Goal: Task Accomplishment & Management: Use online tool/utility

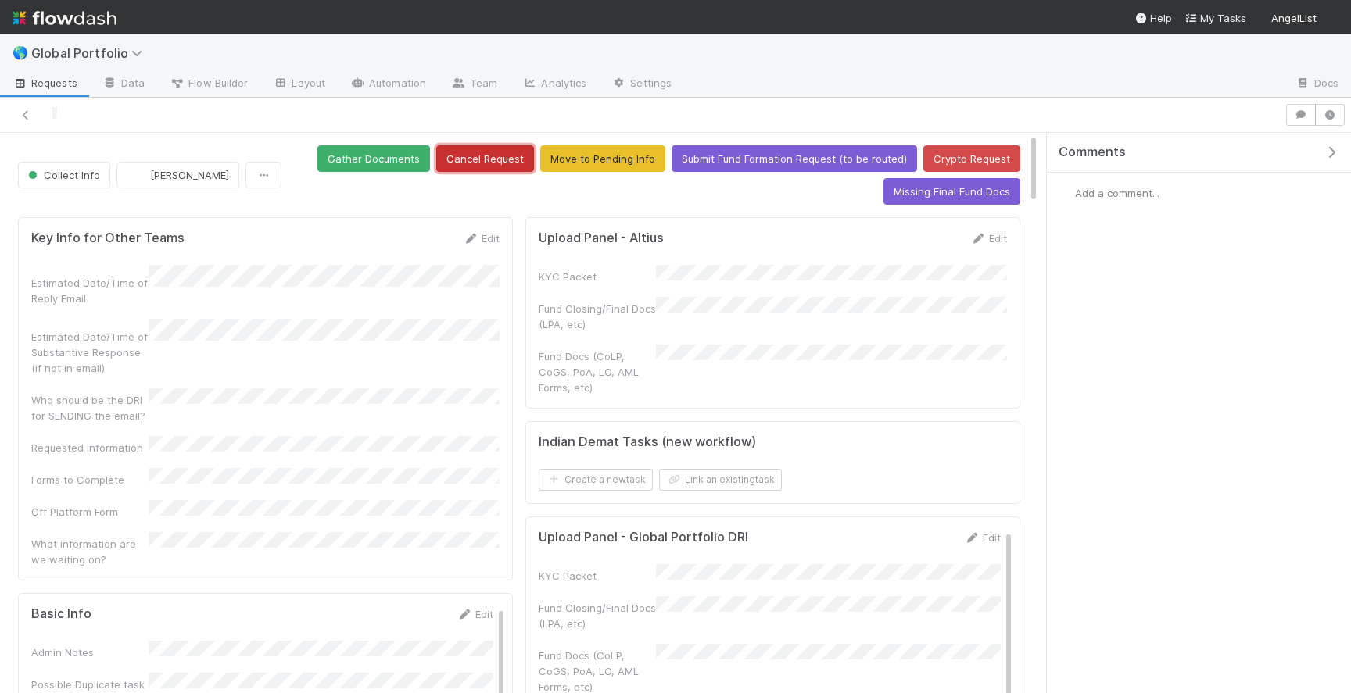
click at [491, 159] on button "Cancel Request" at bounding box center [485, 158] width 98 height 27
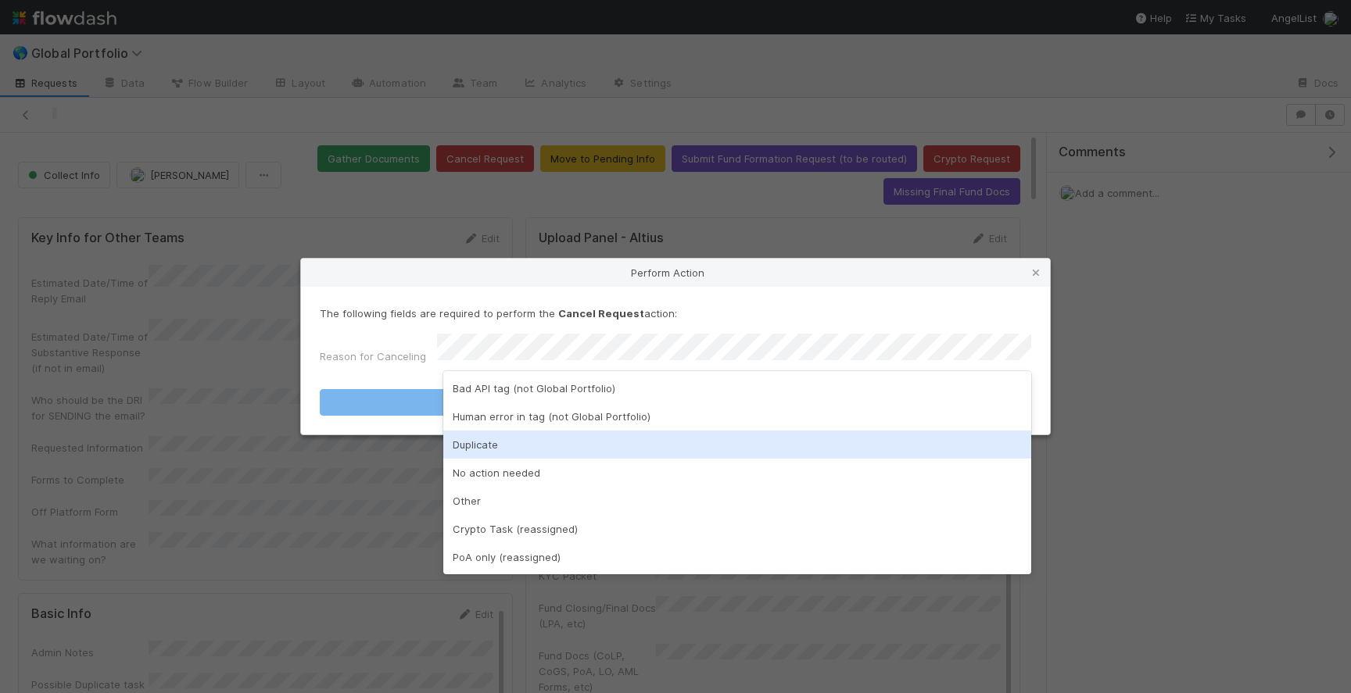
click at [500, 453] on div "Duplicate" at bounding box center [737, 445] width 588 height 28
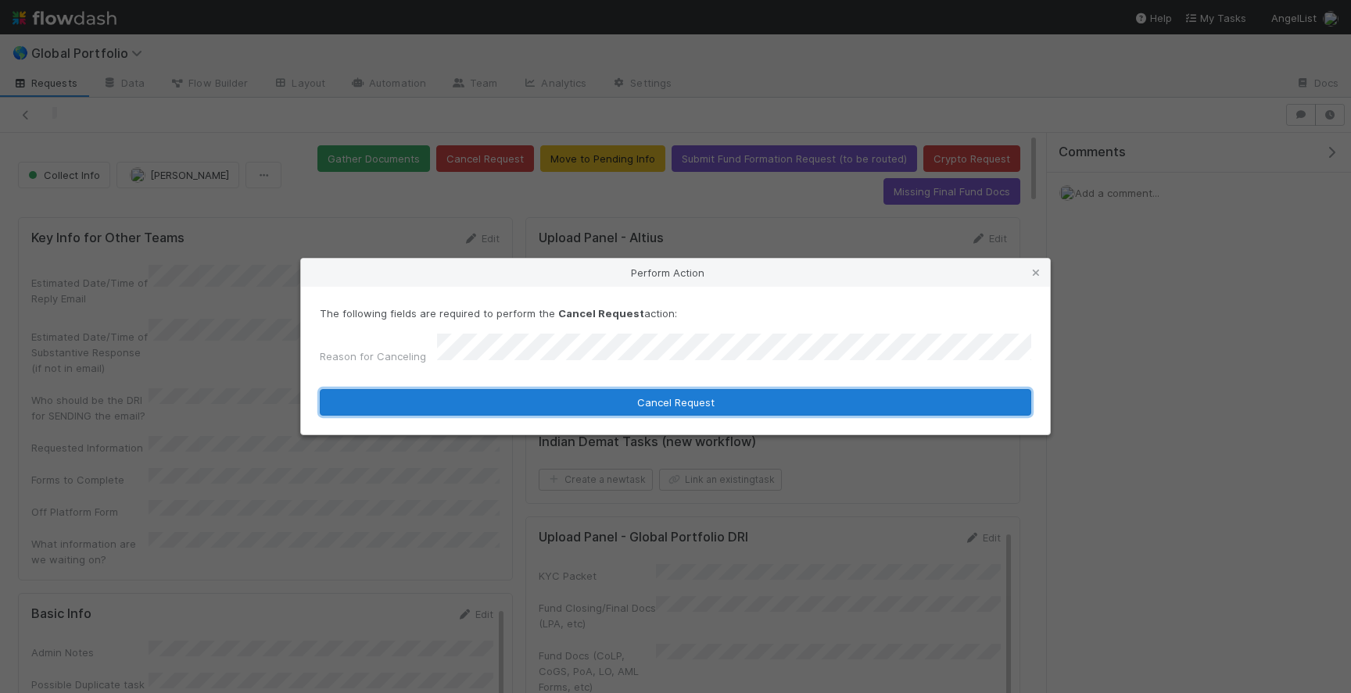
click at [593, 397] on button "Cancel Request" at bounding box center [675, 402] width 711 height 27
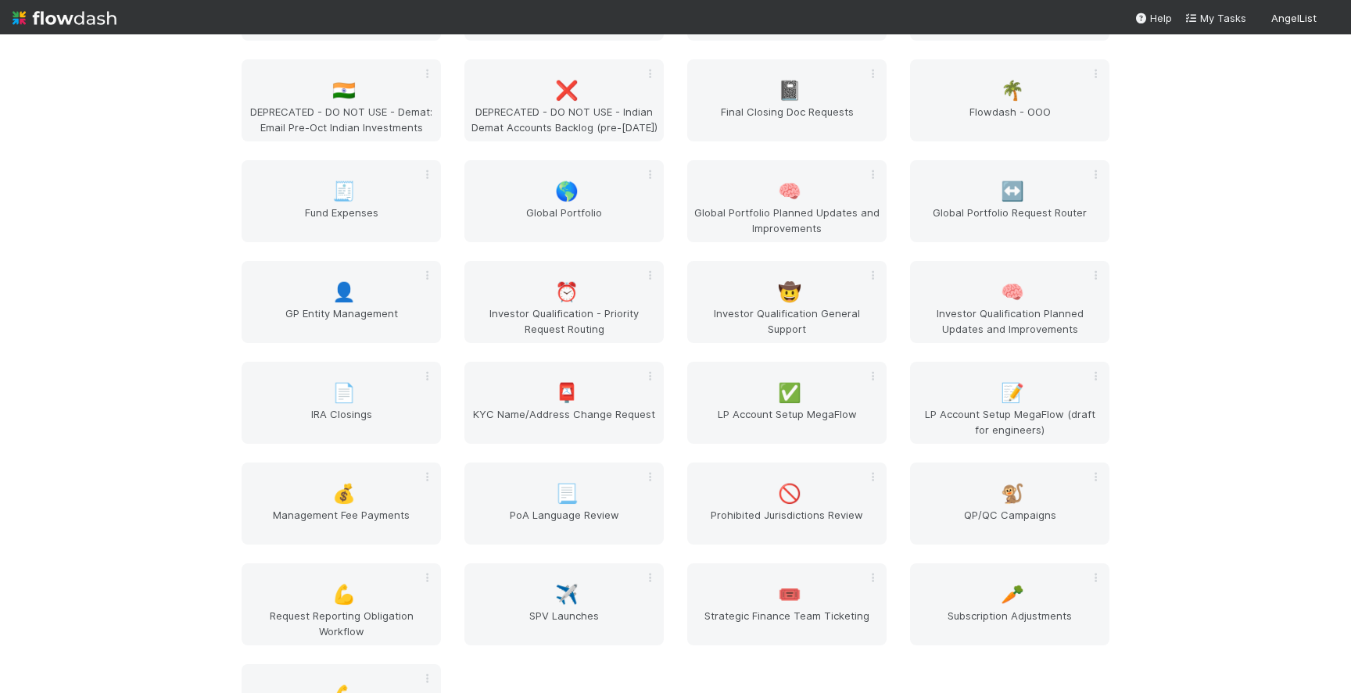
scroll to position [2031, 0]
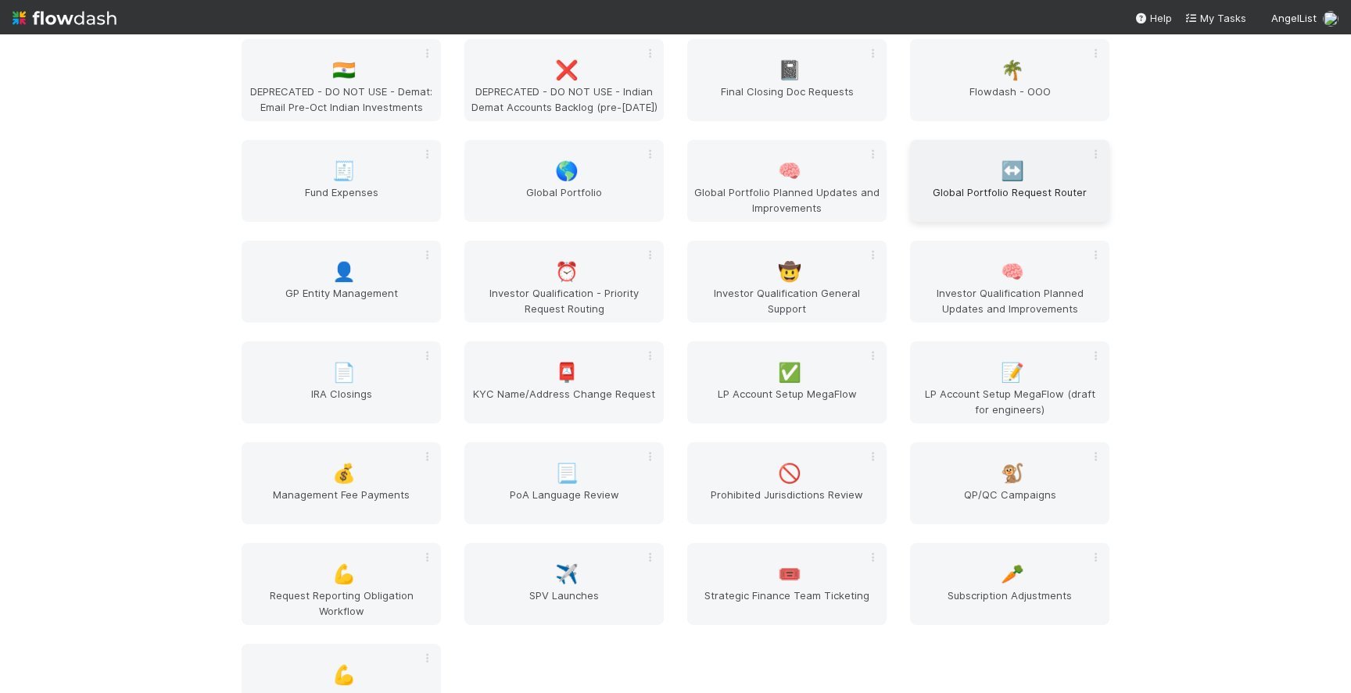
click at [963, 181] on div "↔️ Global Portfolio Request Router" at bounding box center [1009, 181] width 199 height 82
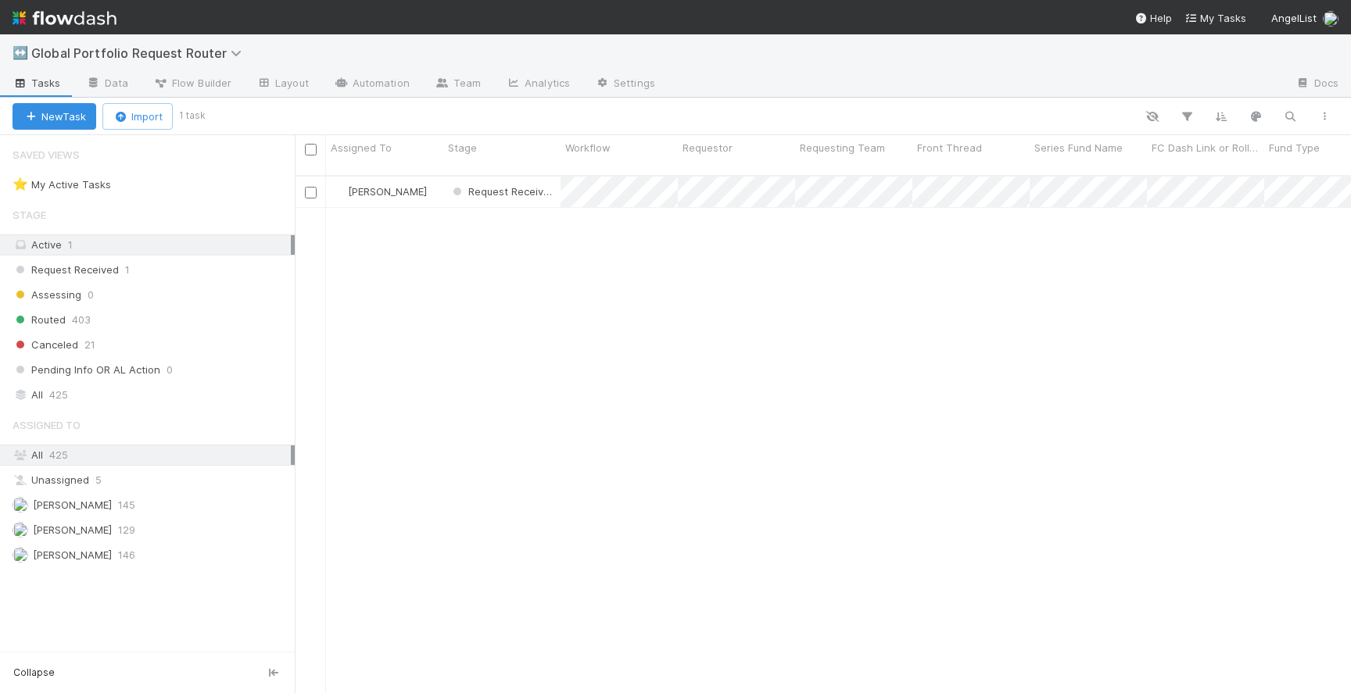
scroll to position [530, 1056]
click at [558, 179] on div "Request Received" at bounding box center [501, 192] width 117 height 30
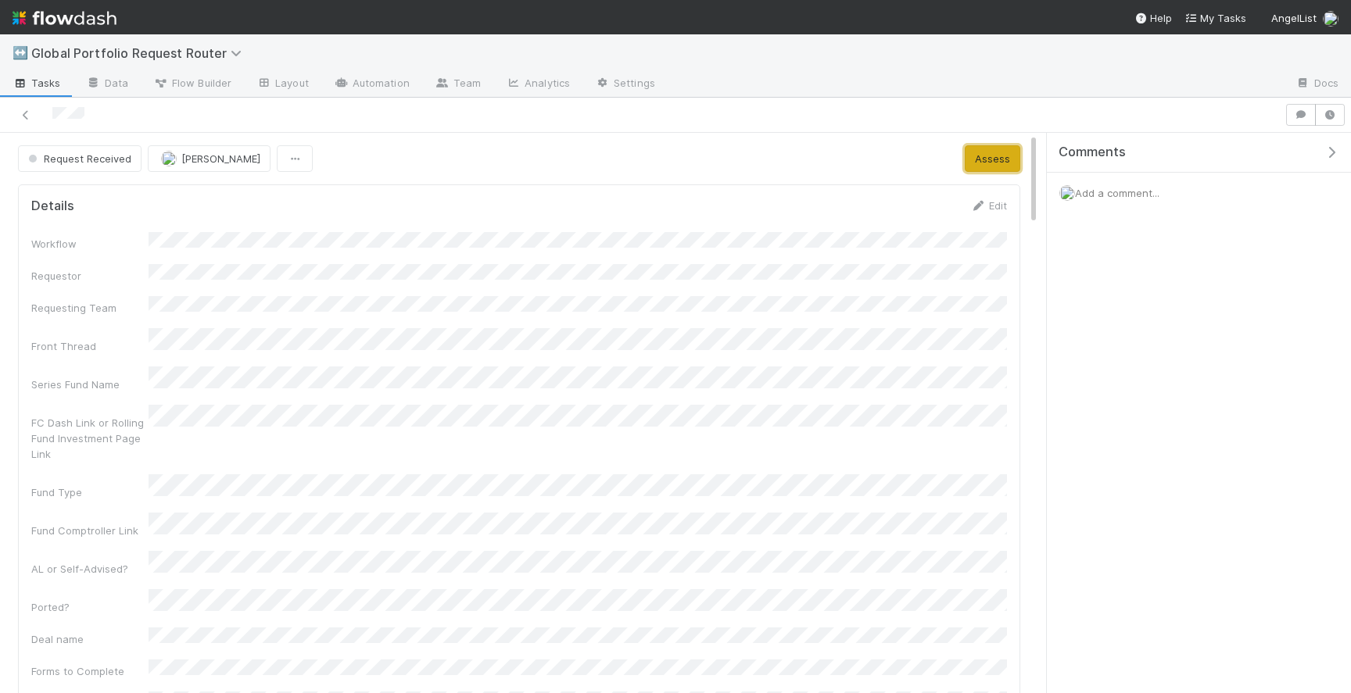
click at [990, 159] on button "Assess" at bounding box center [992, 158] width 55 height 27
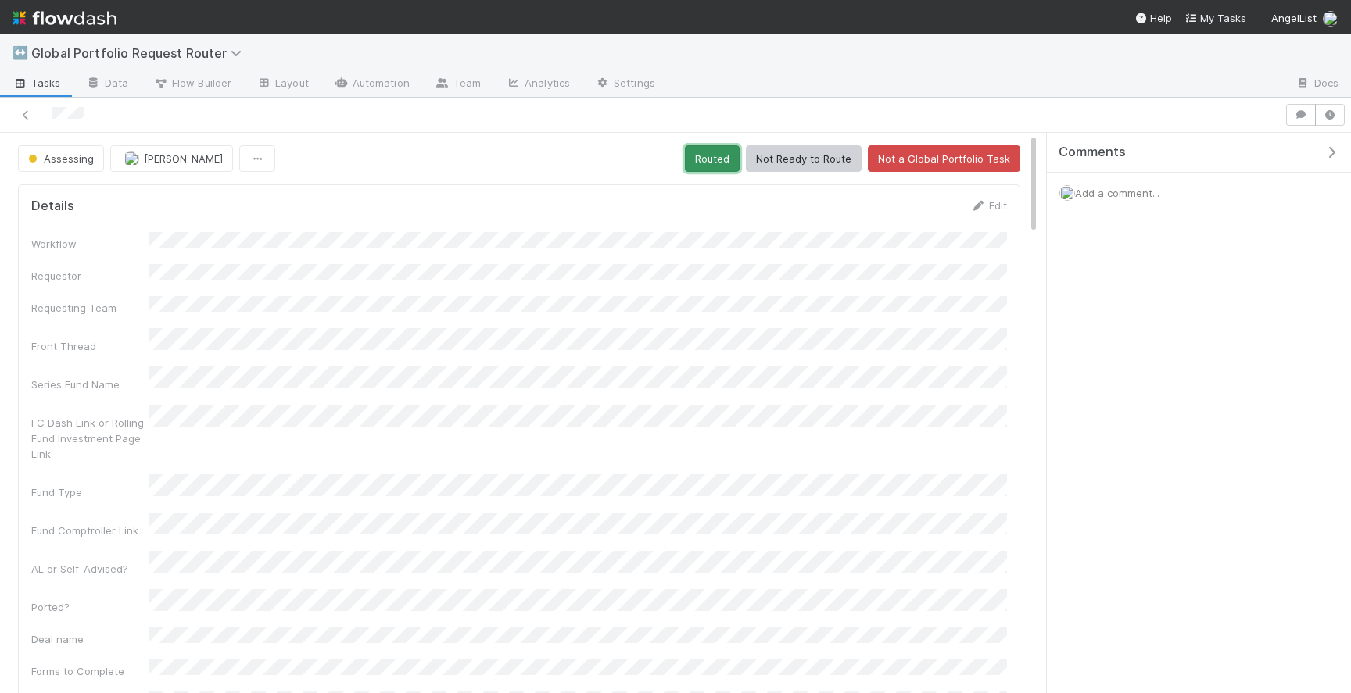
click at [729, 162] on button "Routed" at bounding box center [712, 158] width 55 height 27
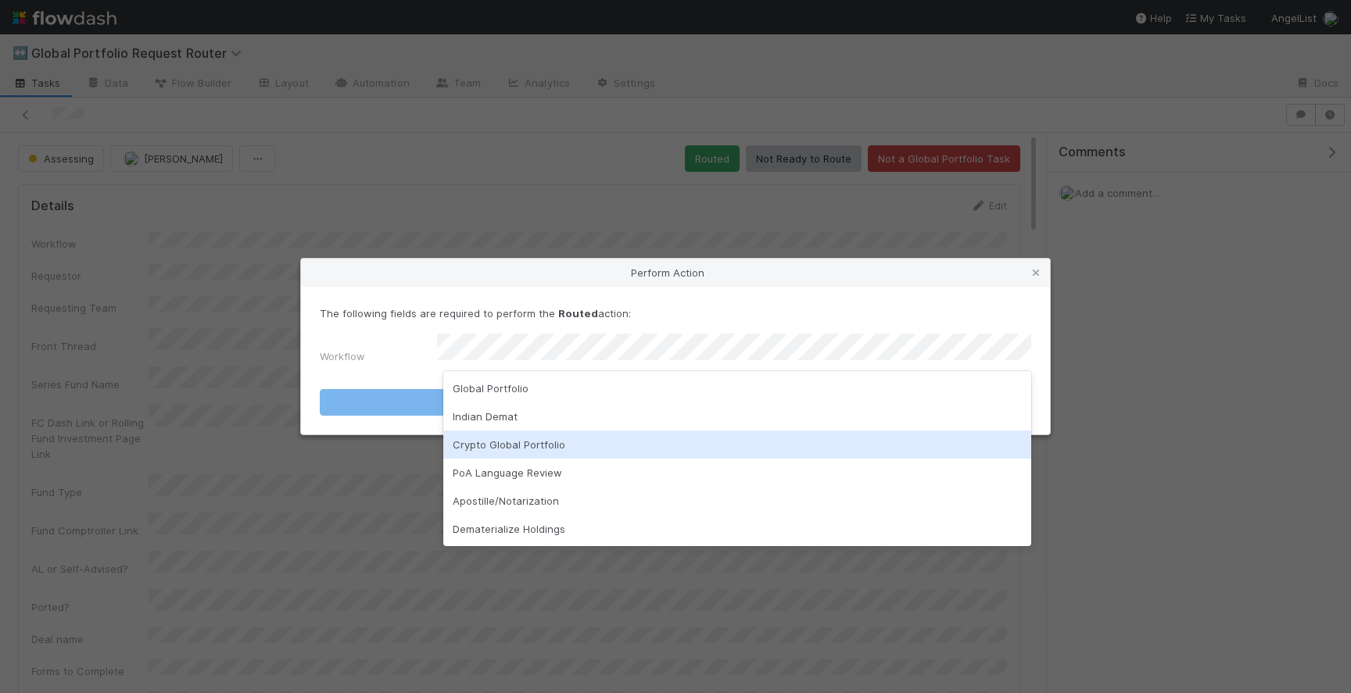
click at [586, 435] on div "Crypto Global Portfolio" at bounding box center [737, 445] width 588 height 28
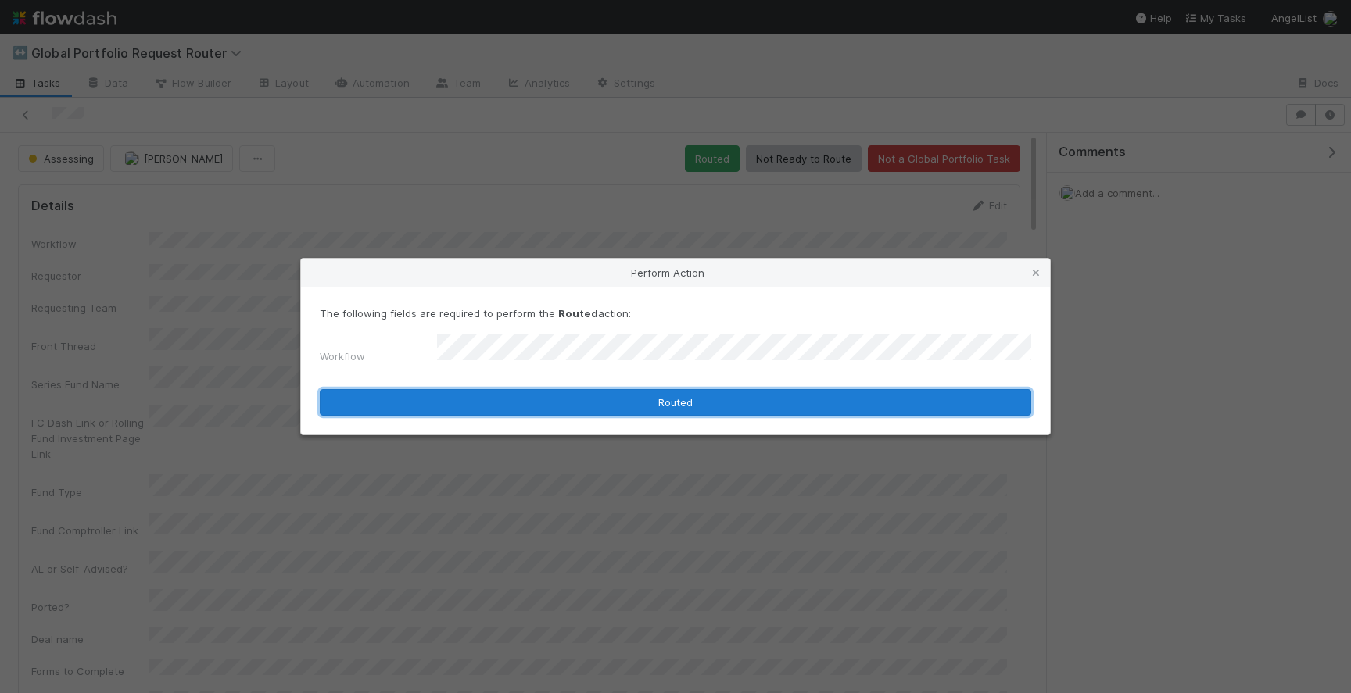
click at [650, 398] on button "Routed" at bounding box center [675, 402] width 711 height 27
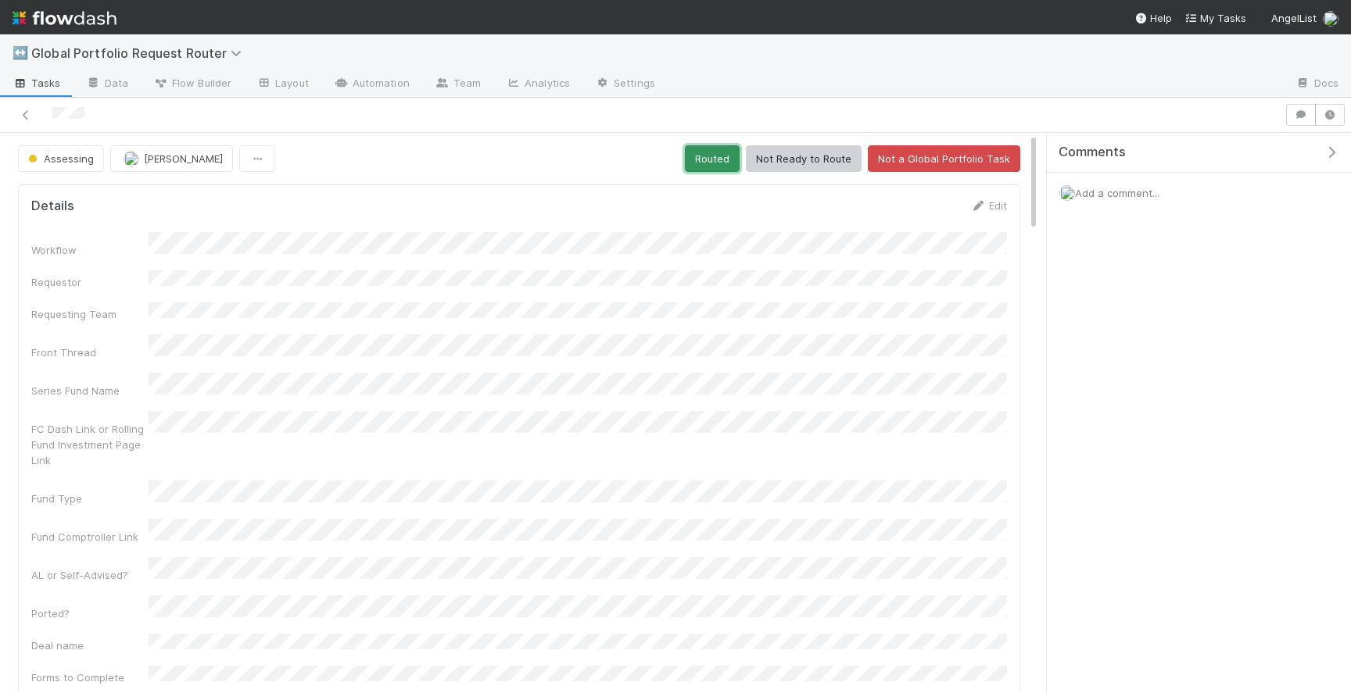
click at [725, 170] on button "Routed" at bounding box center [712, 158] width 55 height 27
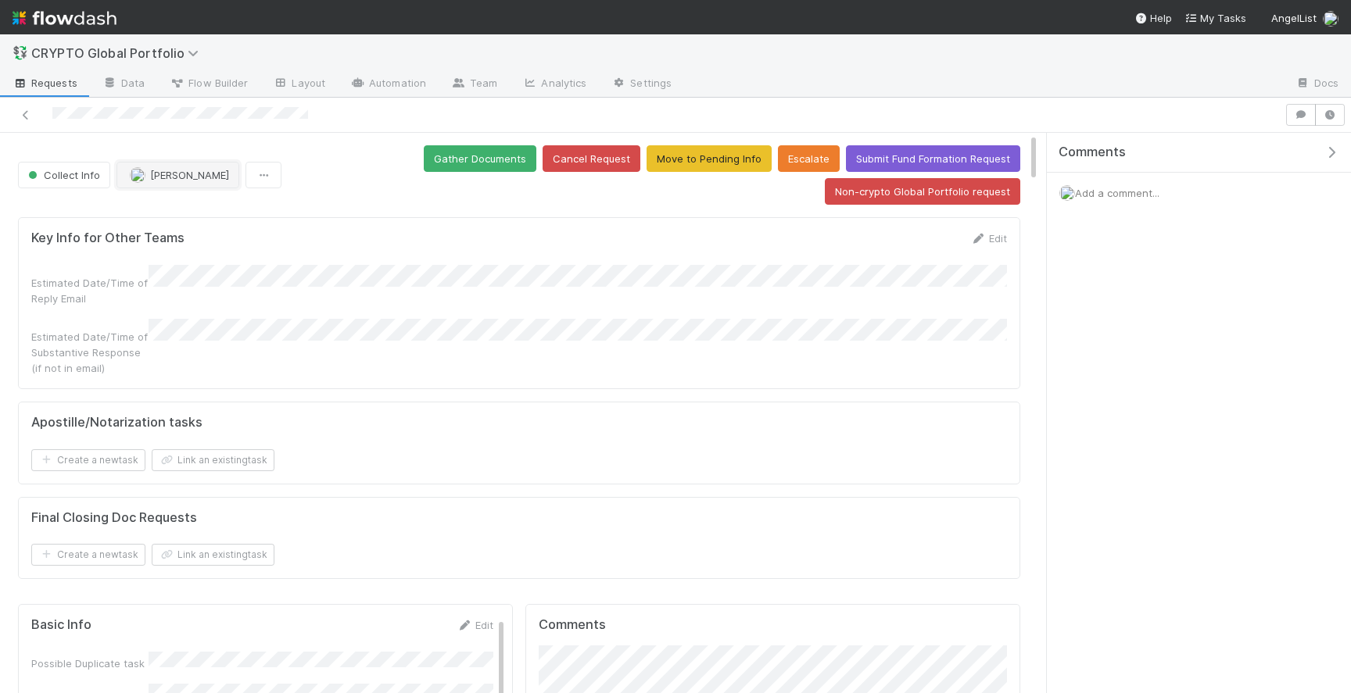
click at [178, 174] on span "[PERSON_NAME]" at bounding box center [189, 175] width 79 height 13
click at [191, 206] on div "Jeremy Nsouli you" at bounding box center [219, 214] width 220 height 28
click at [514, 152] on button "Gather Documents" at bounding box center [480, 158] width 113 height 27
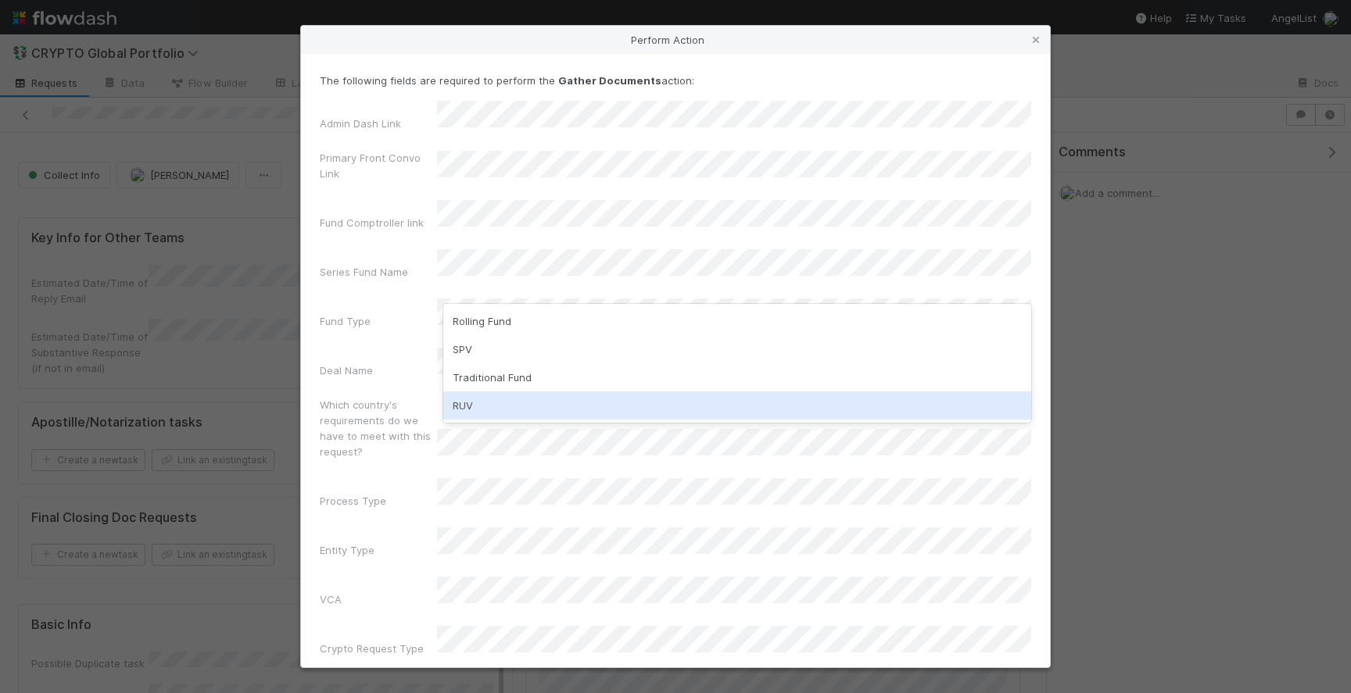
click at [512, 394] on div "RUV" at bounding box center [737, 406] width 588 height 28
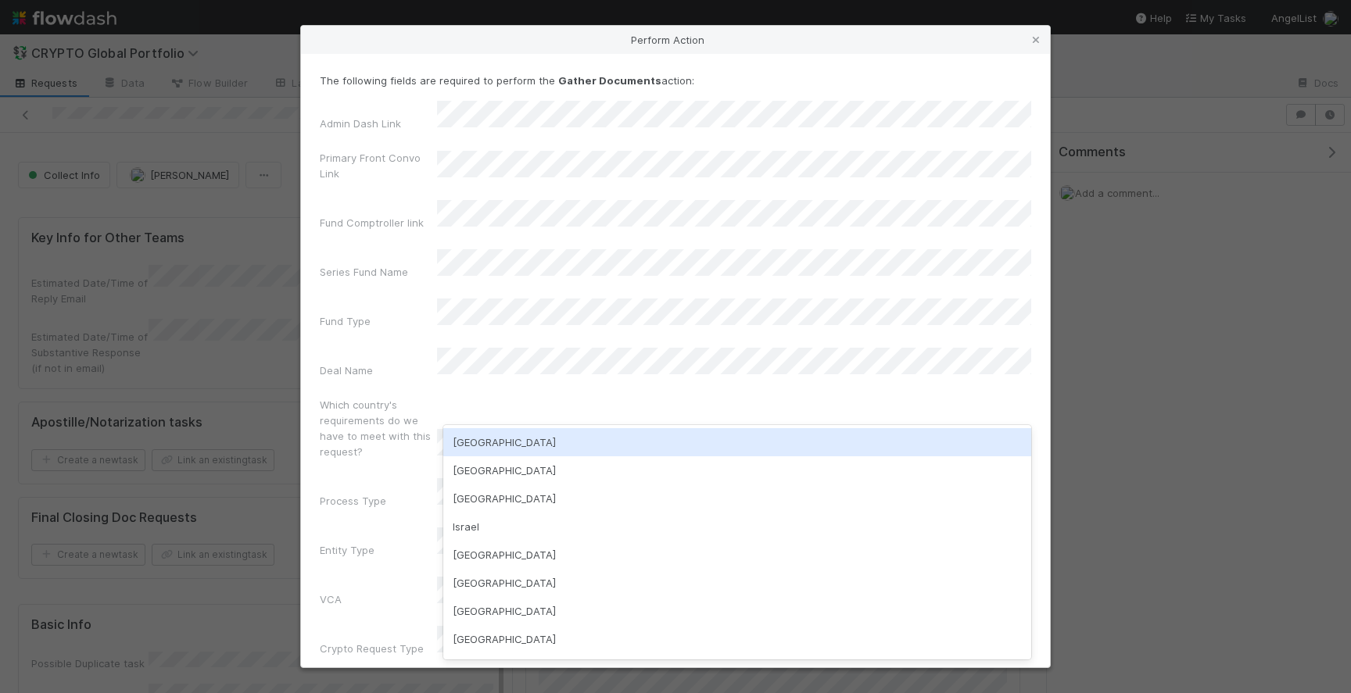
click at [558, 435] on div "USA" at bounding box center [737, 442] width 588 height 28
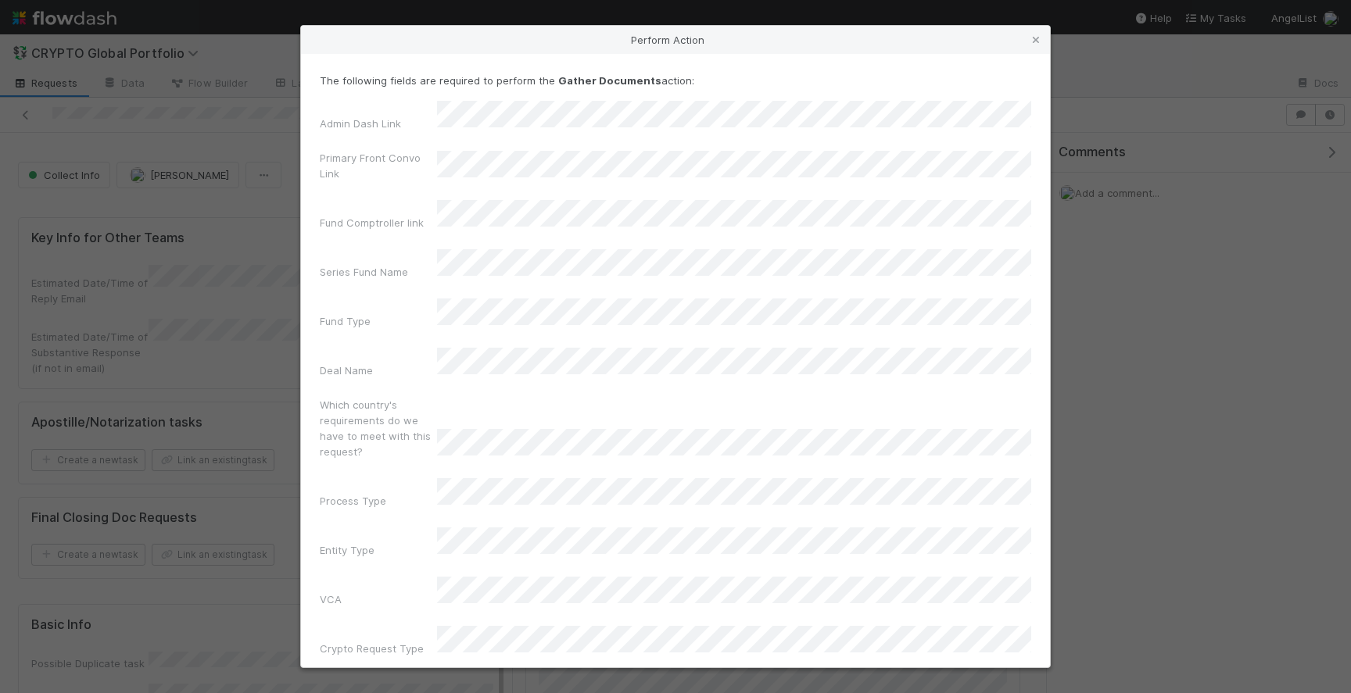
scroll to position [55, 0]
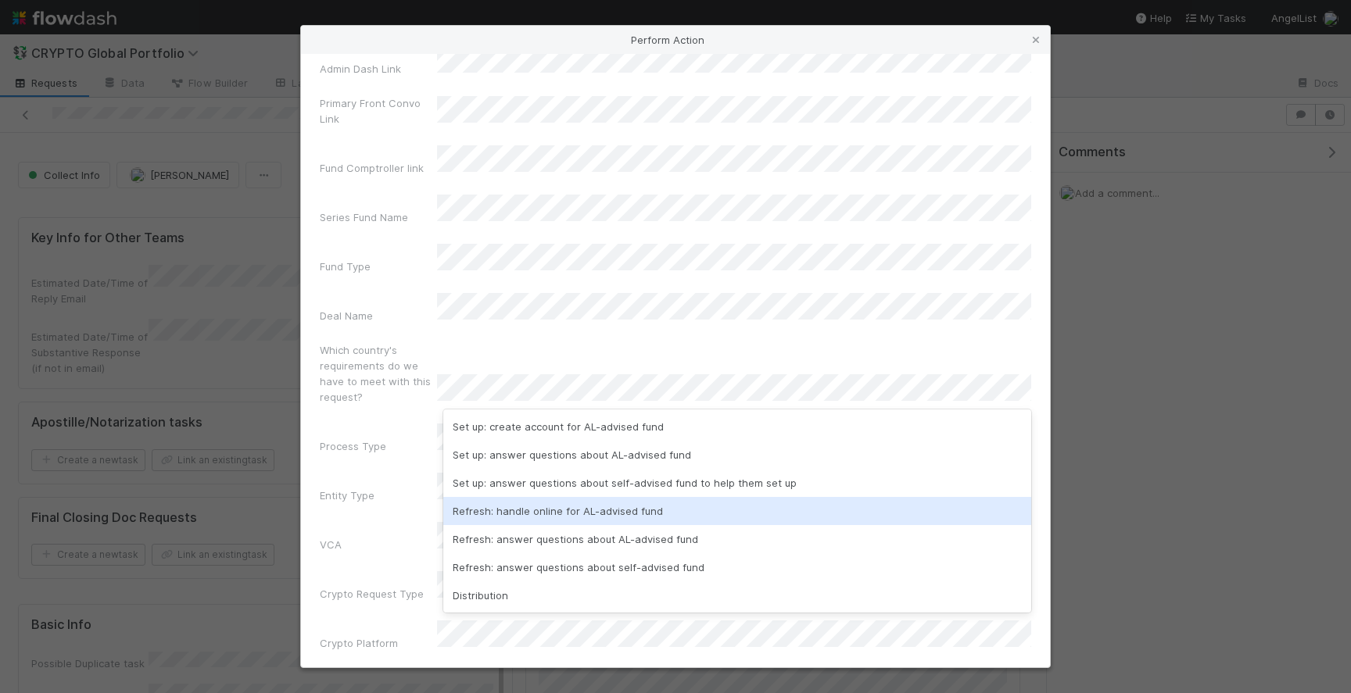
click at [599, 512] on div "Refresh: handle online for AL-advised fund" at bounding box center [737, 511] width 588 height 28
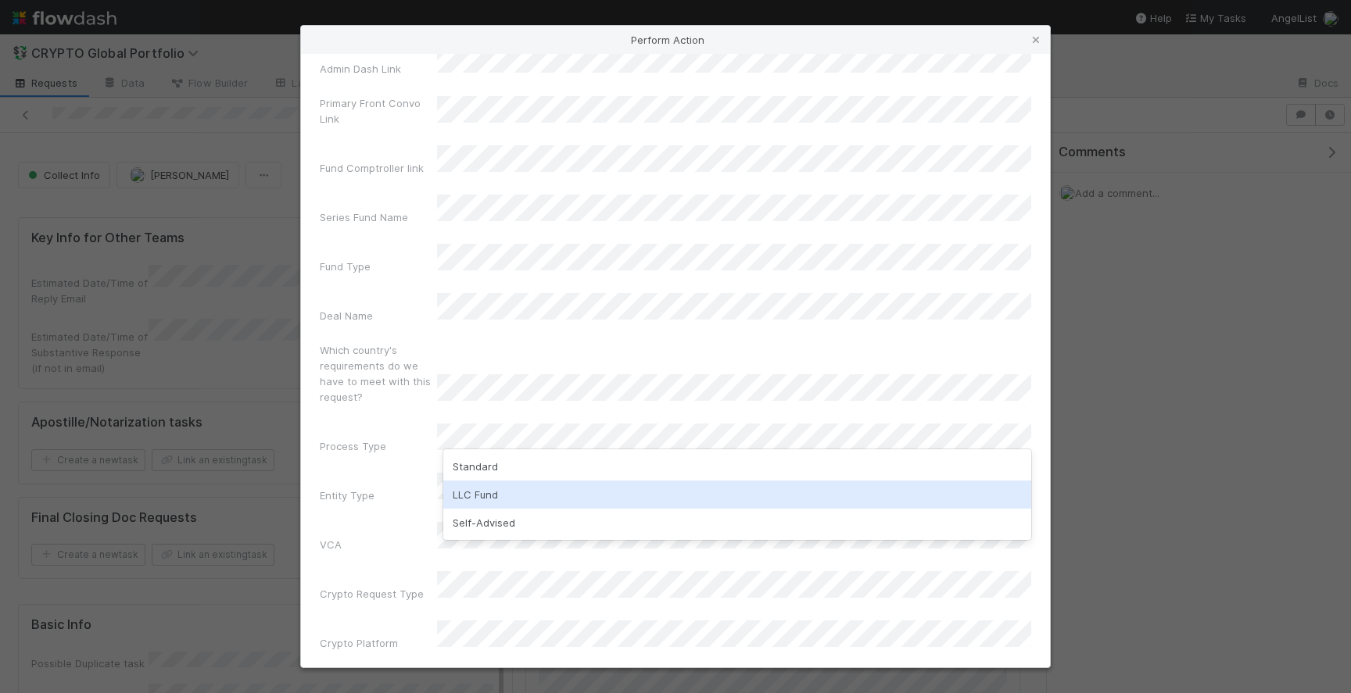
drag, startPoint x: 541, startPoint y: 466, endPoint x: 532, endPoint y: 491, distance: 26.4
click at [532, 491] on div "Standard LLC Fund Self-Advised" at bounding box center [737, 494] width 588 height 91
click at [532, 491] on div "LLC Fund" at bounding box center [737, 495] width 588 height 28
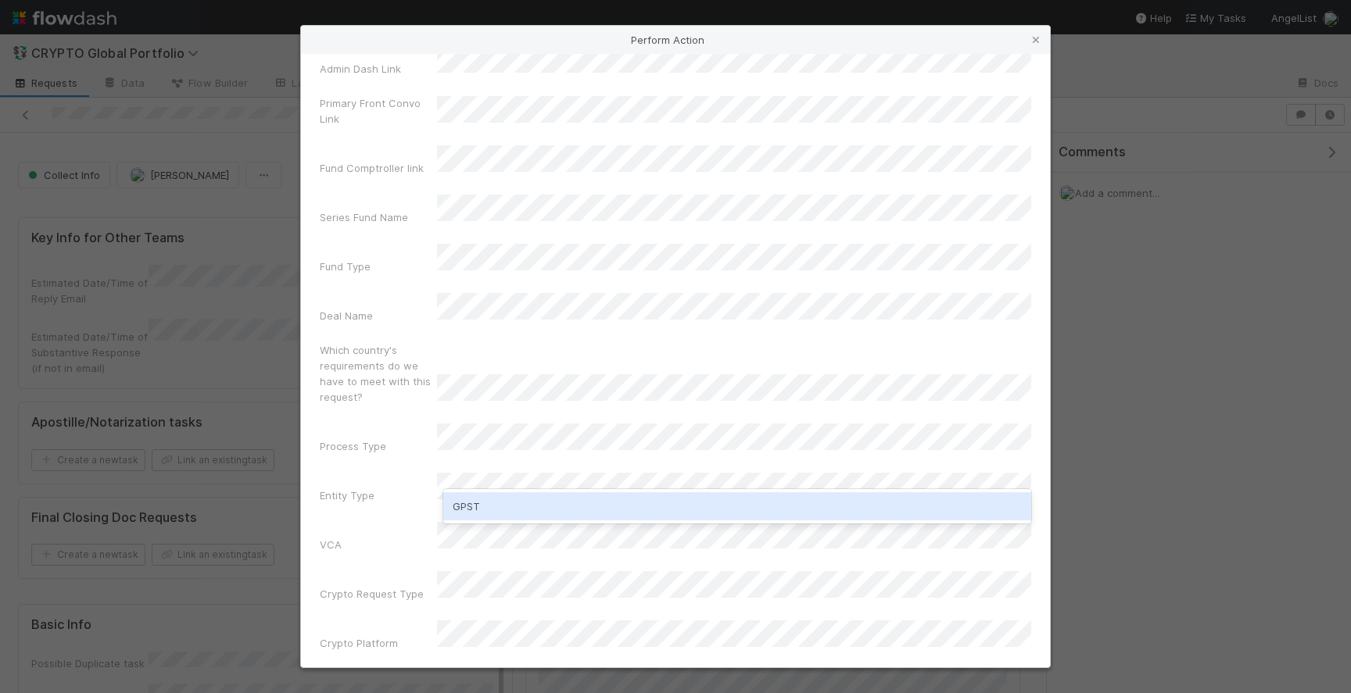
click at [540, 509] on div "GPST" at bounding box center [737, 506] width 588 height 28
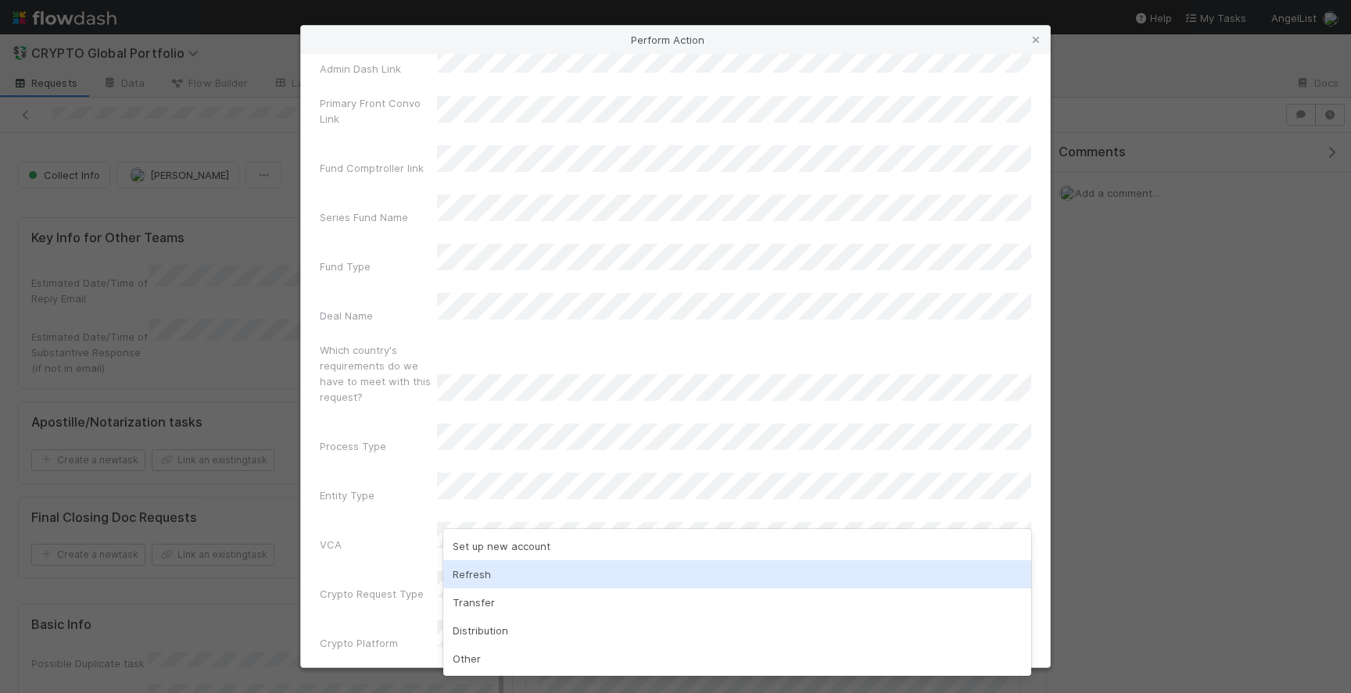
click at [524, 578] on div "Refresh" at bounding box center [737, 574] width 588 height 28
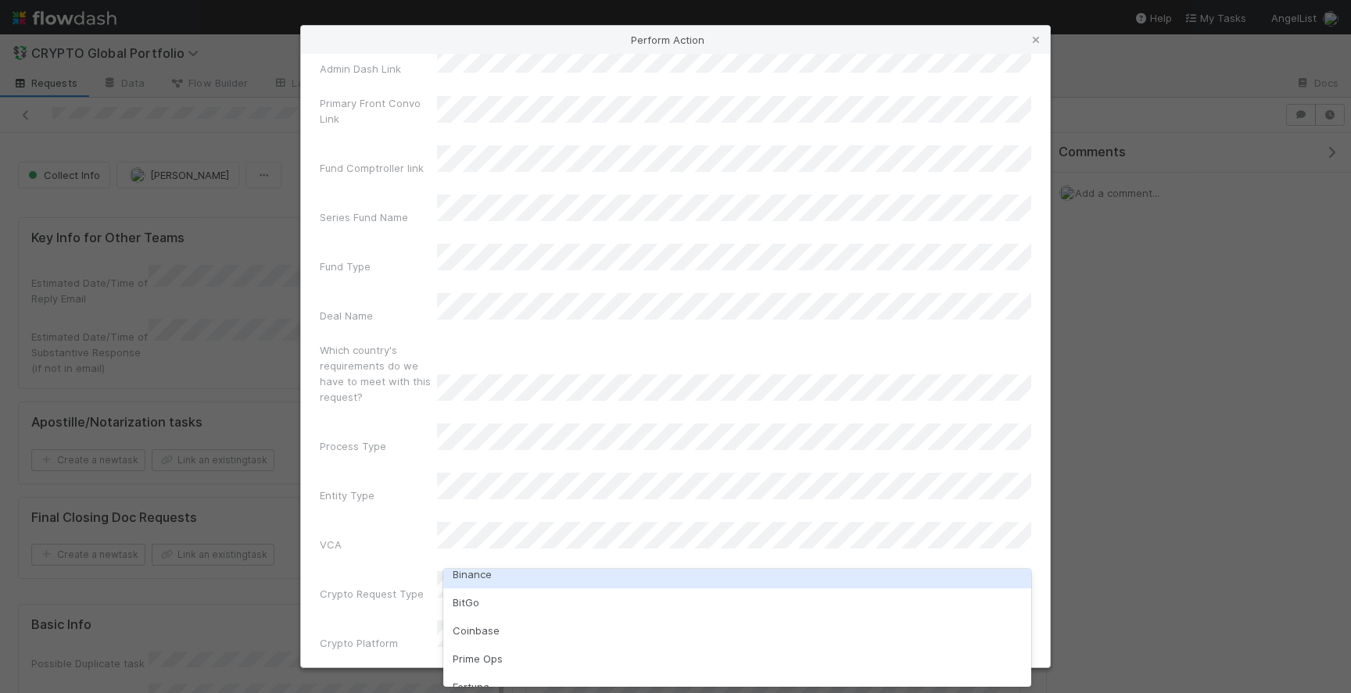
scroll to position [85, 0]
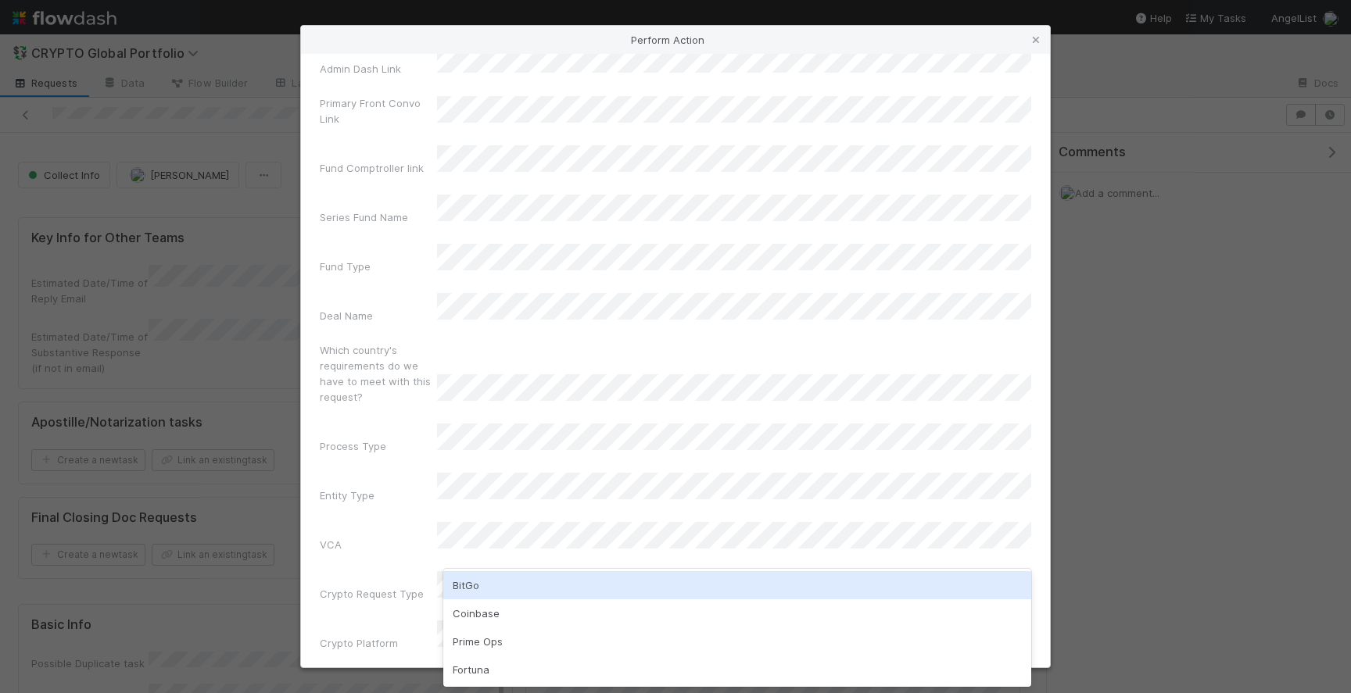
click at [422, 670] on div "Crypto Exception(s)" at bounding box center [675, 688] width 711 height 37
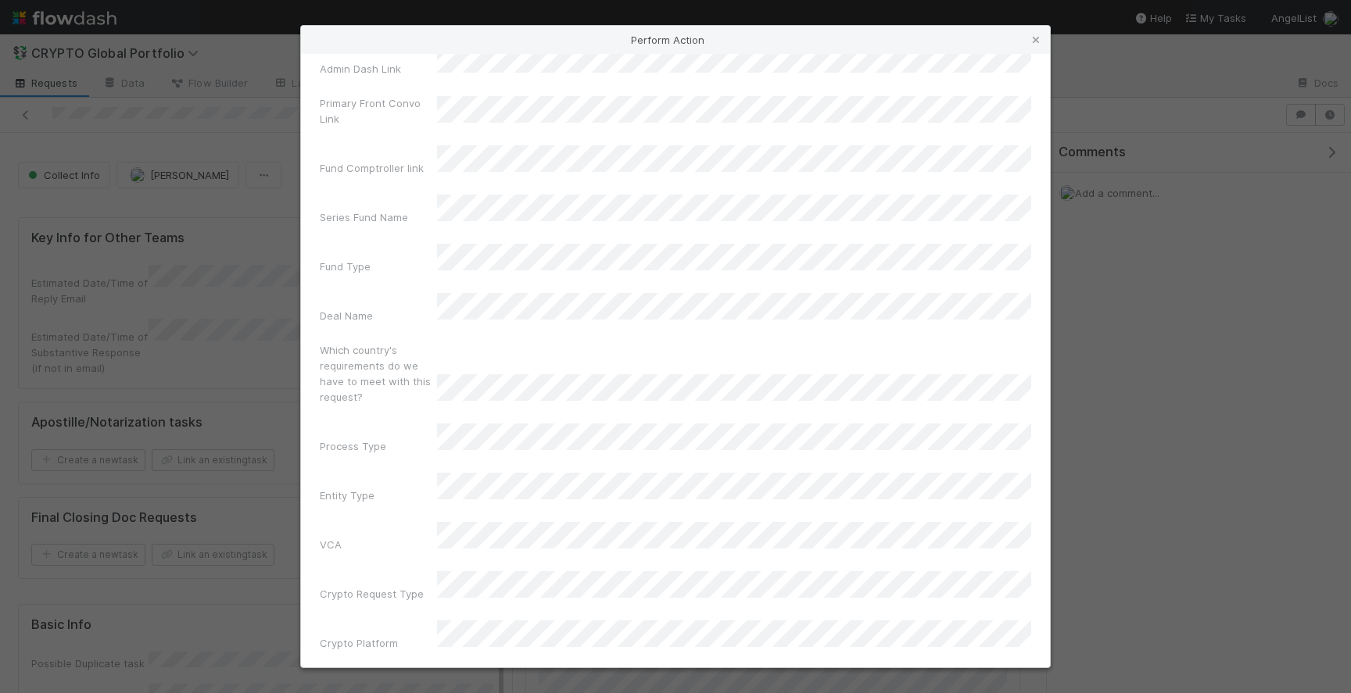
click at [535, 566] on div "Admin Dash Link Primary Front Convo Link Fund Comptroller link Series Fund Name…" at bounding box center [675, 376] width 711 height 660
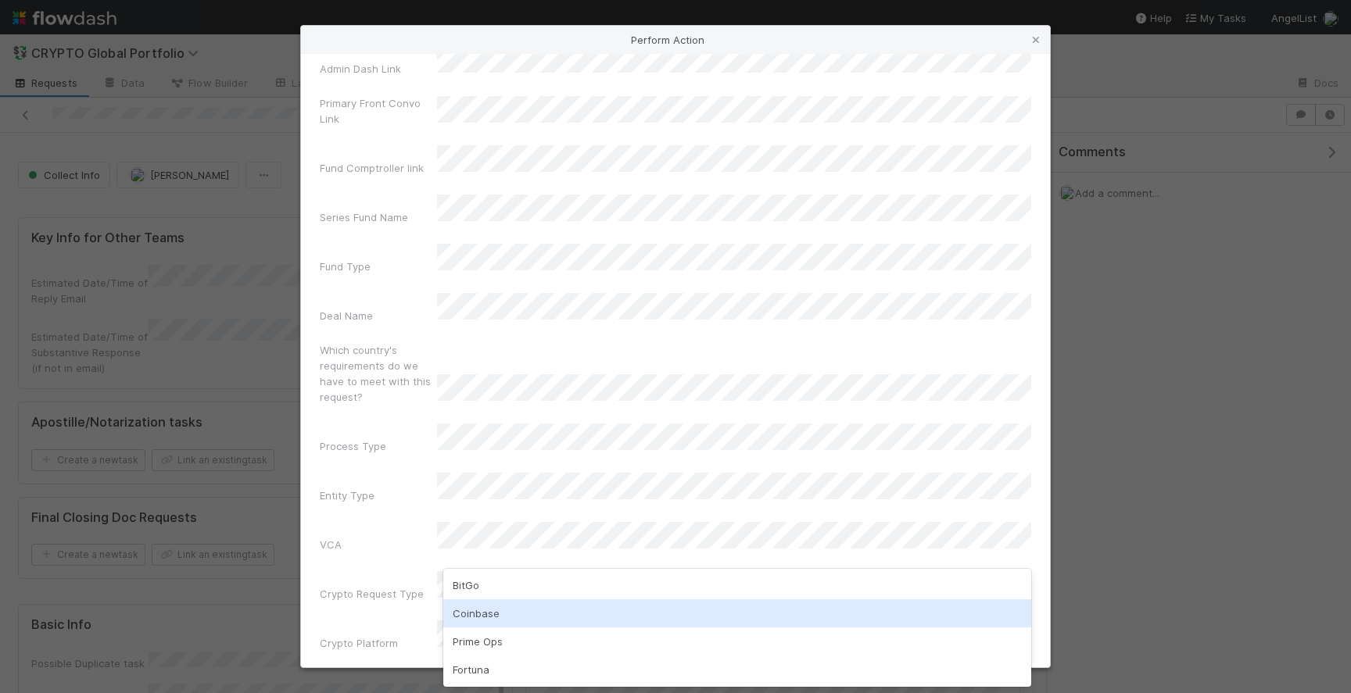
click at [549, 621] on div "Coinbase" at bounding box center [737, 614] width 588 height 28
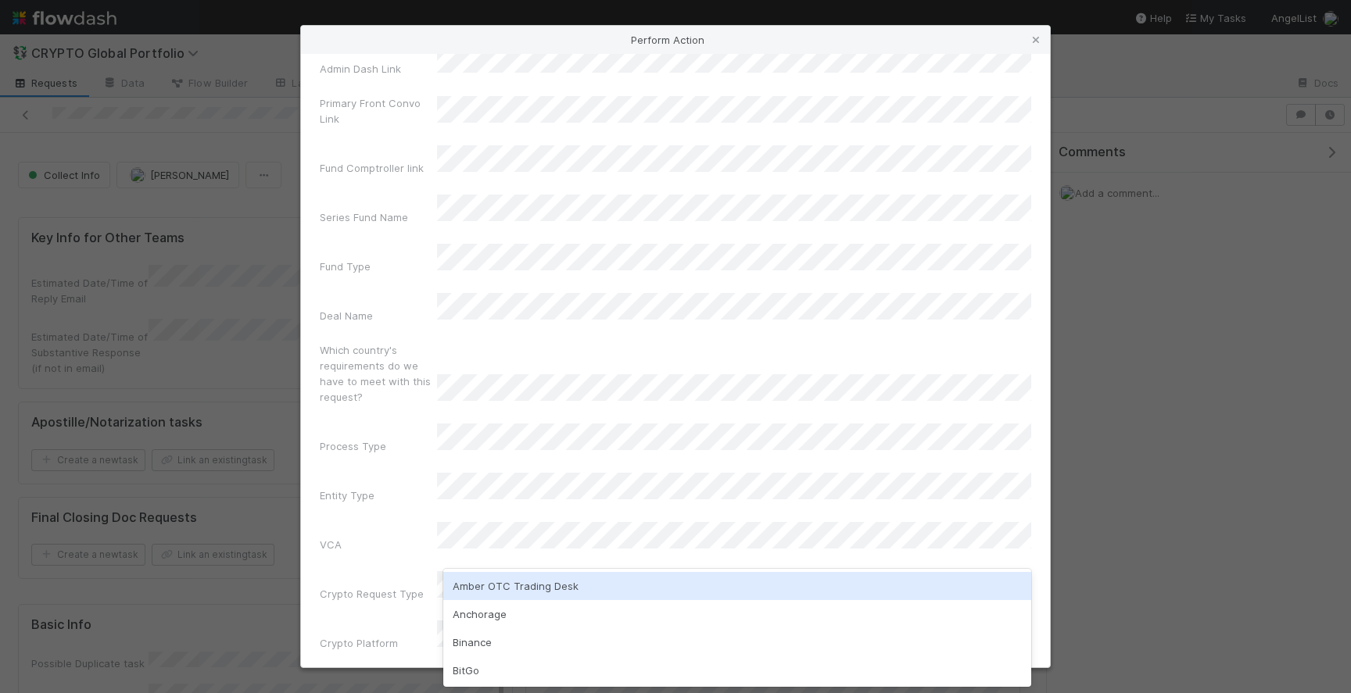
click at [345, 564] on div "Admin Dash Link Primary Front Convo Link Fund Comptroller link Series Fund Name…" at bounding box center [675, 376] width 711 height 660
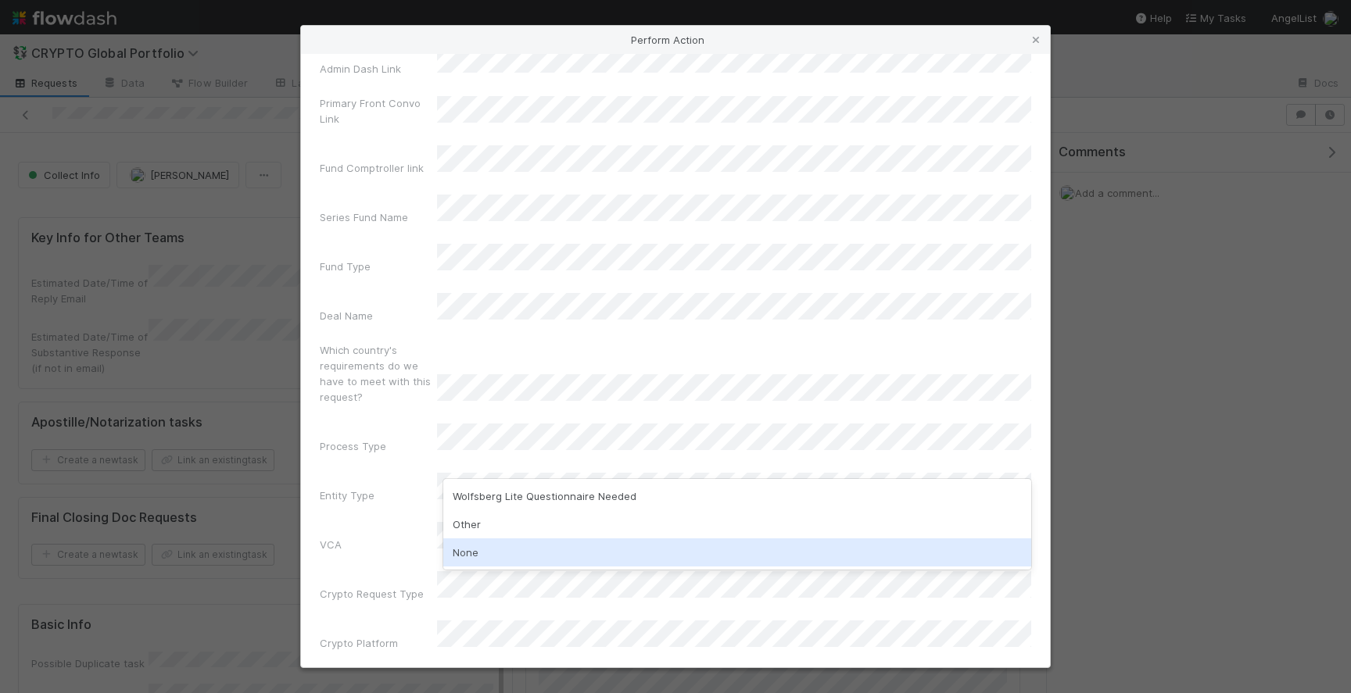
click at [522, 550] on div "None" at bounding box center [737, 553] width 588 height 28
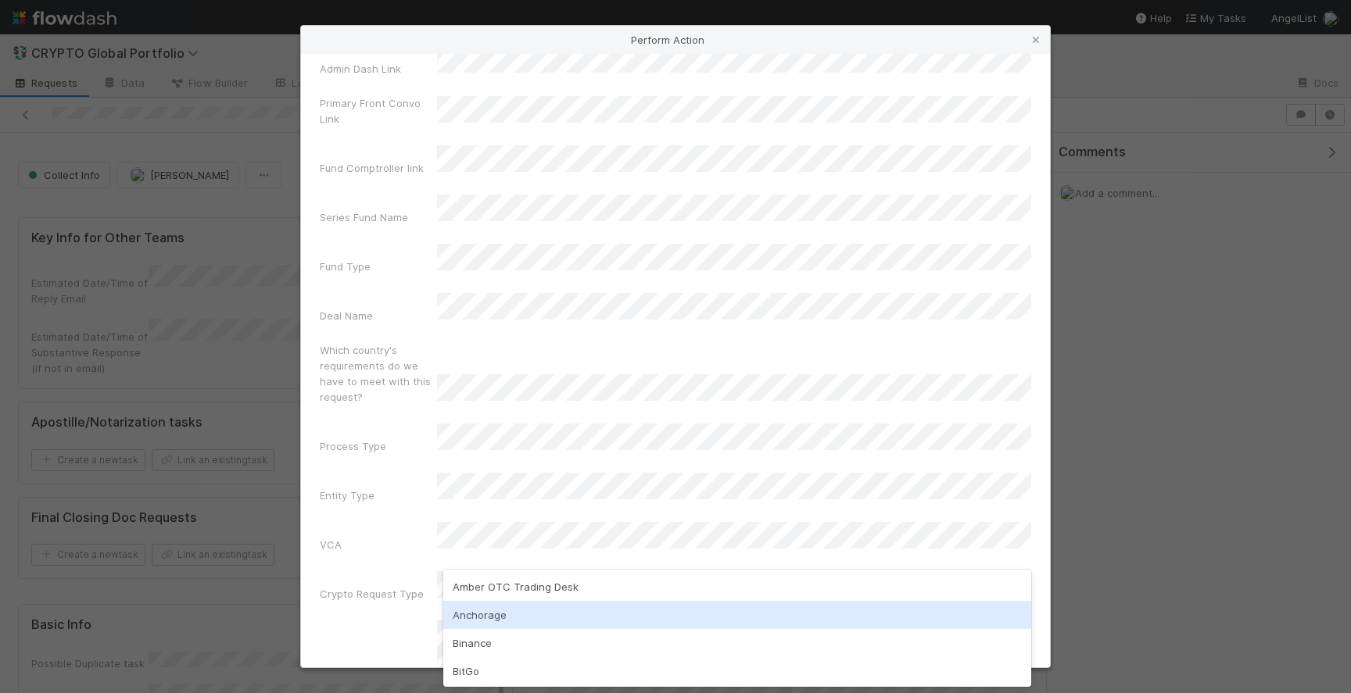
scroll to position [85, 0]
click at [535, 609] on div "Coinbase" at bounding box center [737, 614] width 588 height 28
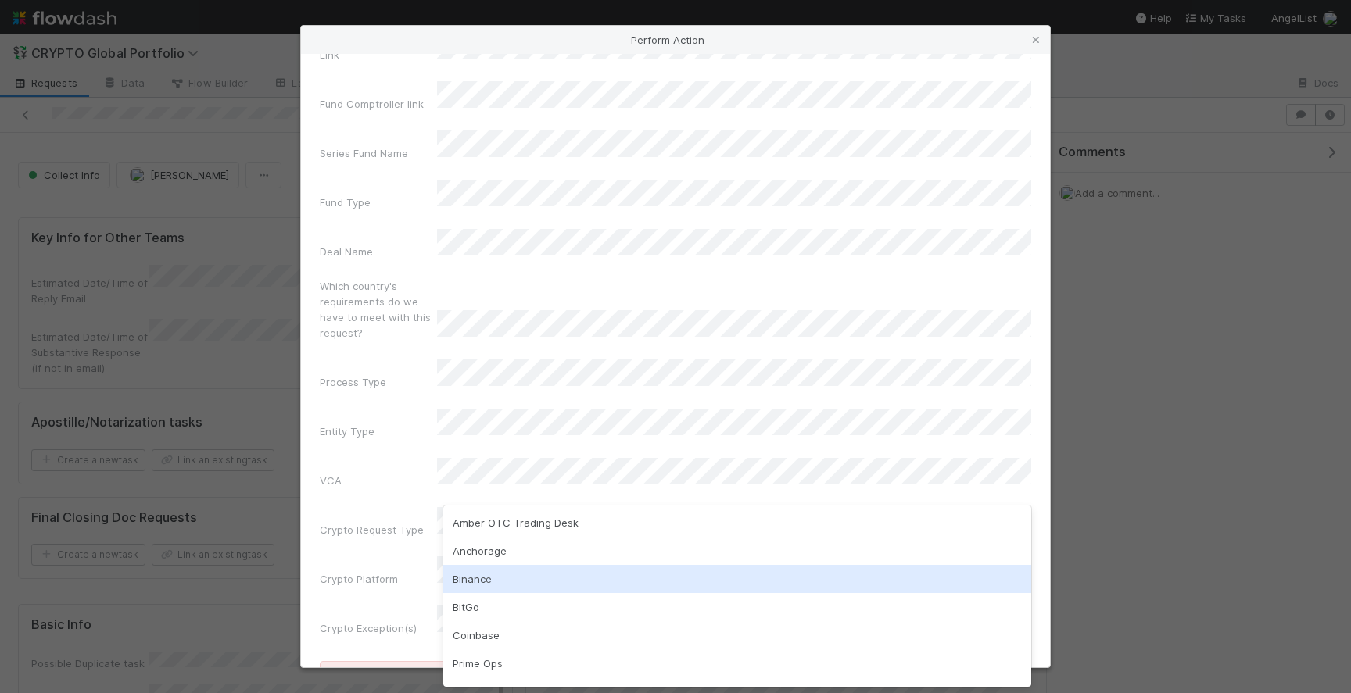
scroll to position [21, 0]
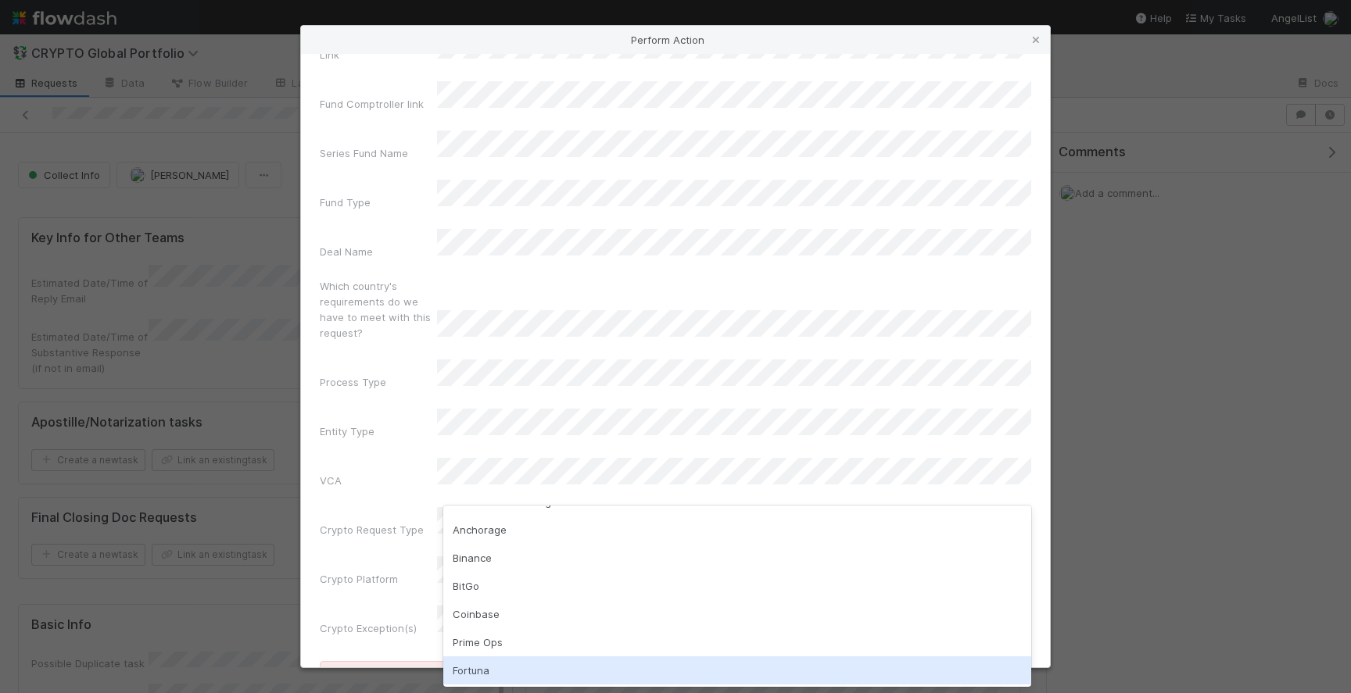
click at [495, 660] on div "Fortuna" at bounding box center [737, 671] width 588 height 28
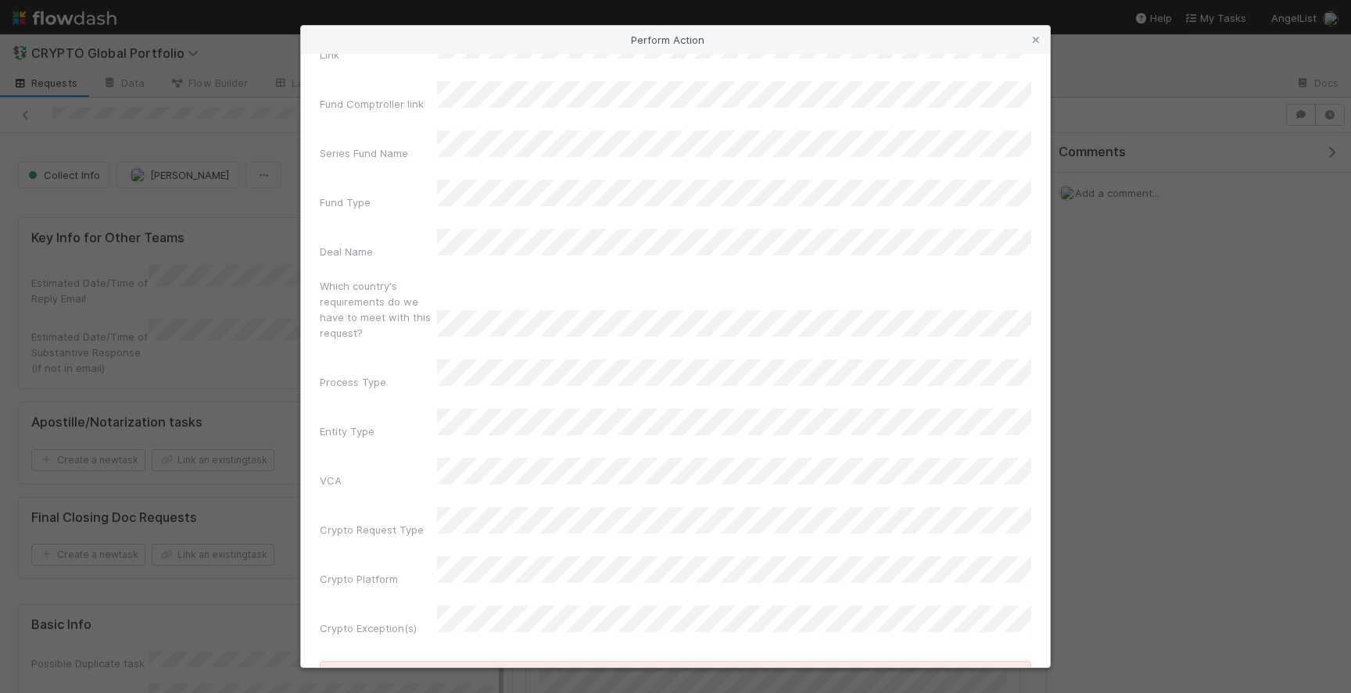
click at [1036, 41] on icon at bounding box center [1036, 40] width 16 height 10
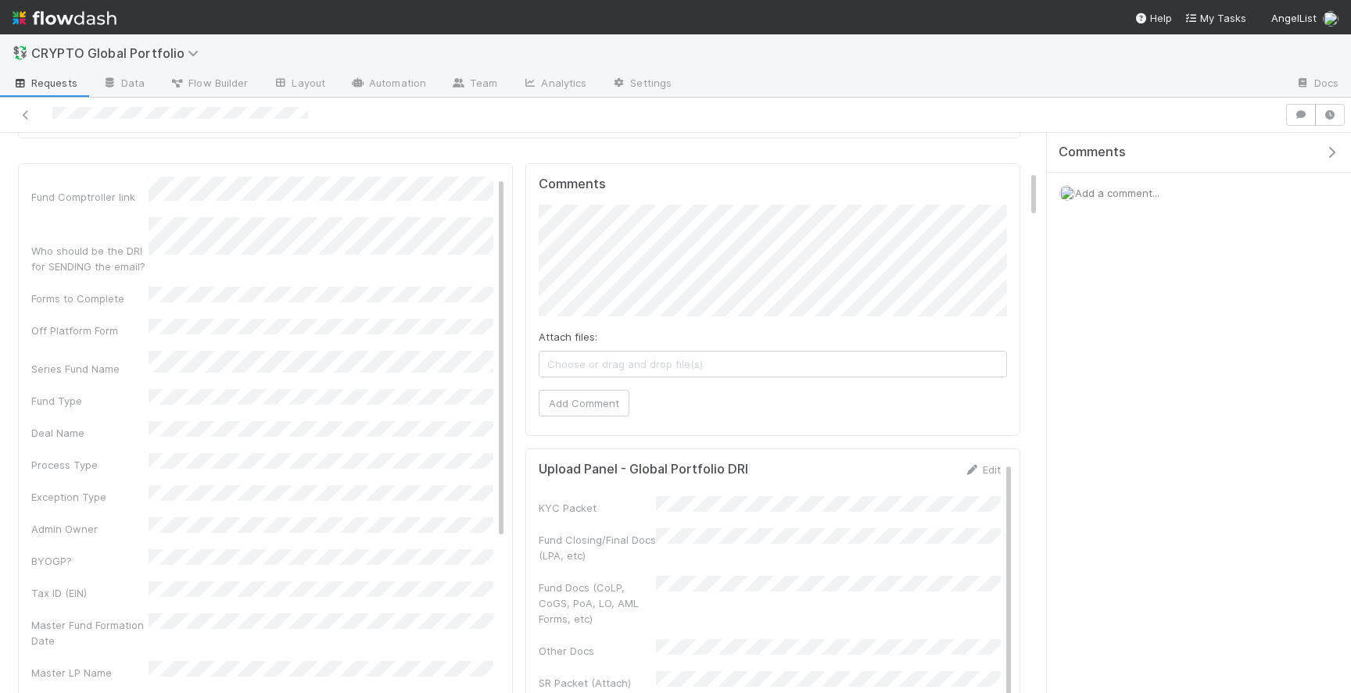
scroll to position [0, 0]
click at [481, 178] on link "Edit" at bounding box center [474, 184] width 37 height 13
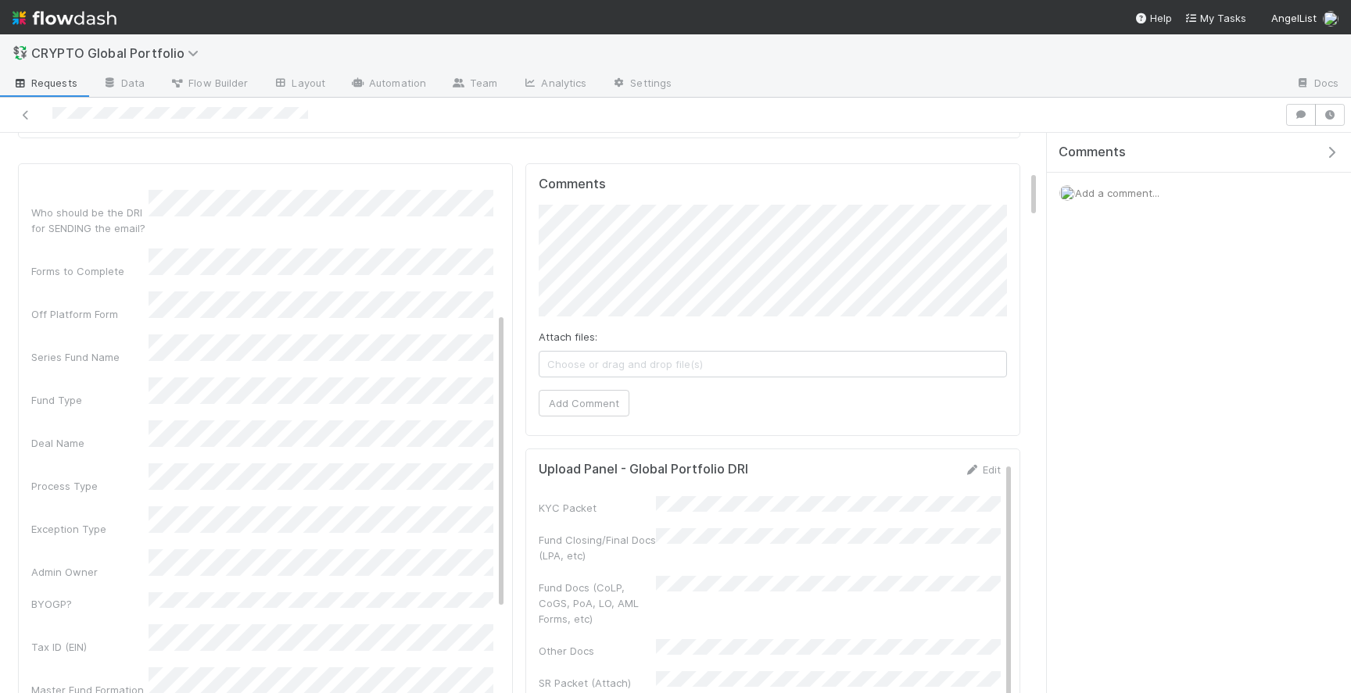
scroll to position [269, 0]
click at [135, 391] on div "Fund Type" at bounding box center [89, 399] width 117 height 16
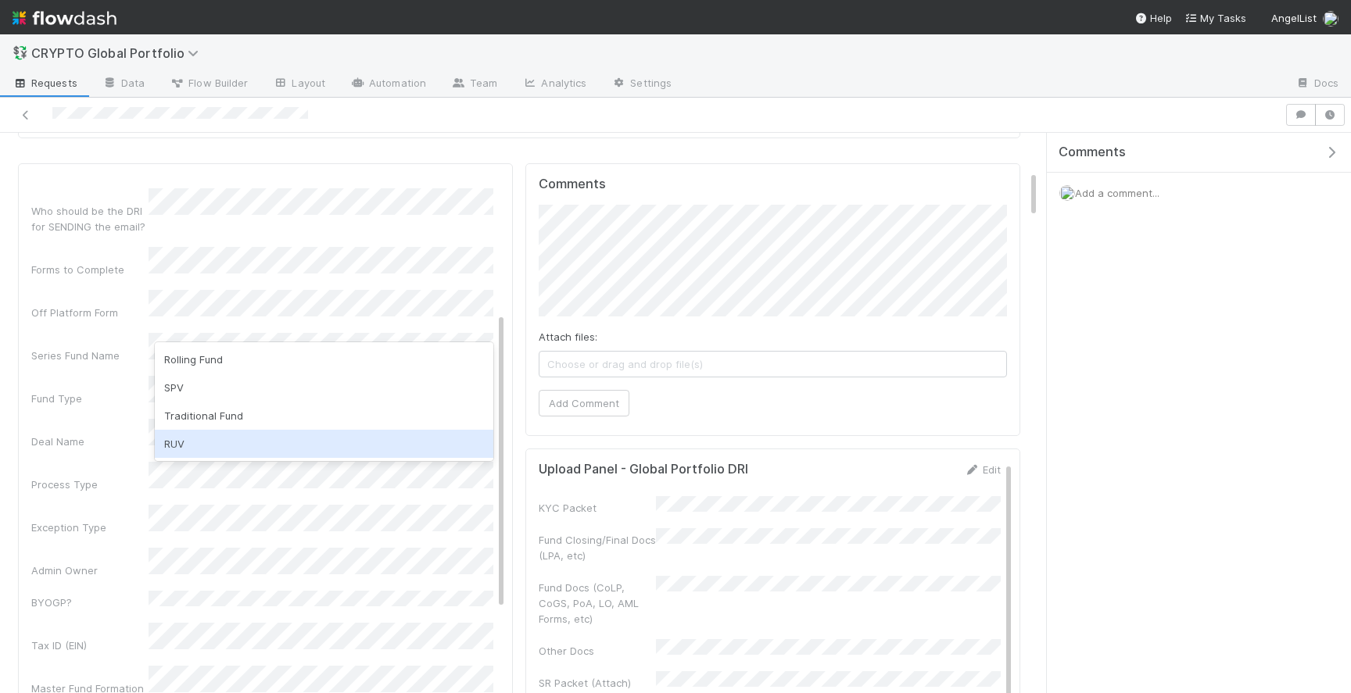
click at [198, 437] on div "RUV" at bounding box center [324, 444] width 338 height 28
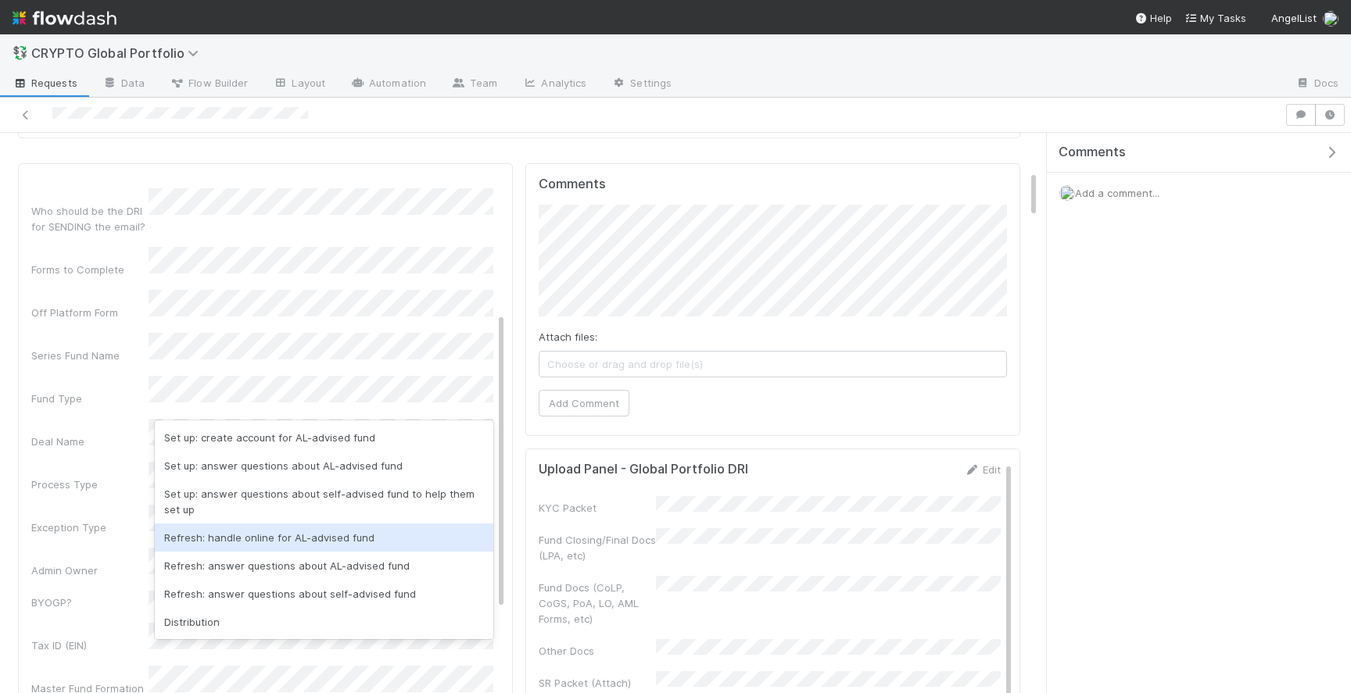
click at [274, 540] on div "Refresh: handle online for AL-advised fund" at bounding box center [324, 538] width 338 height 28
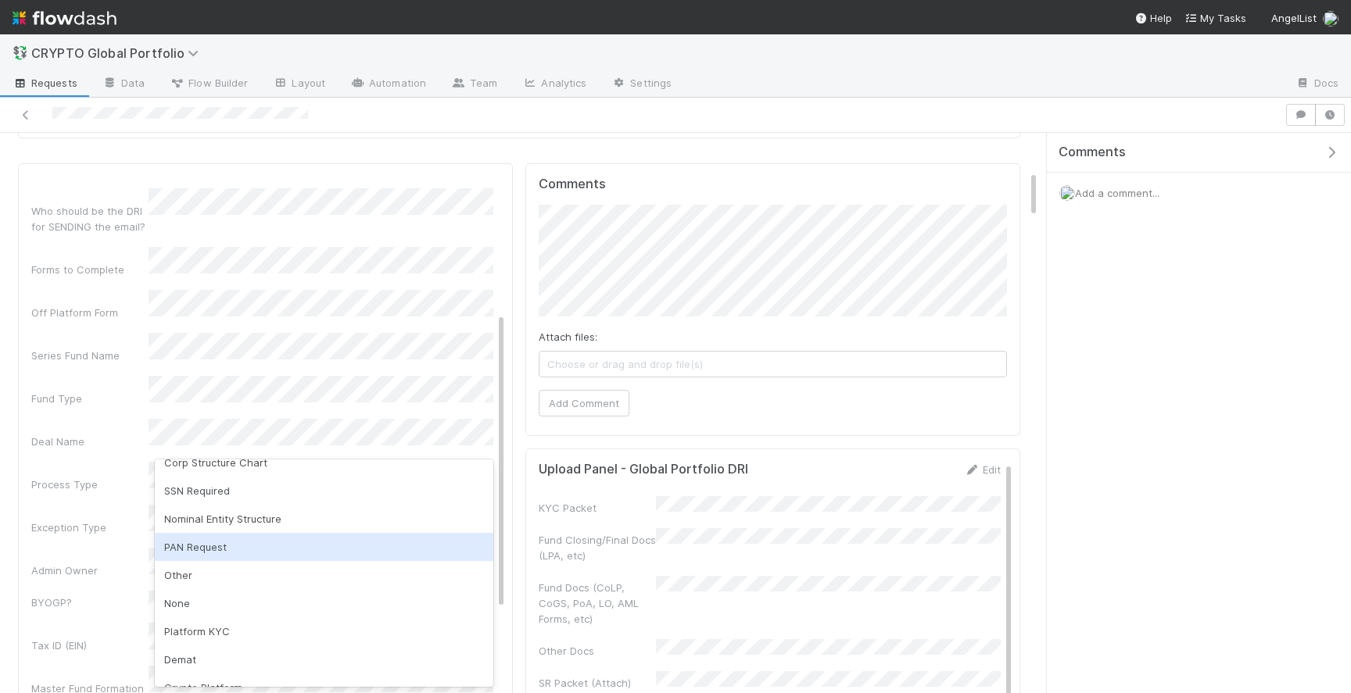
scroll to position [59, 0]
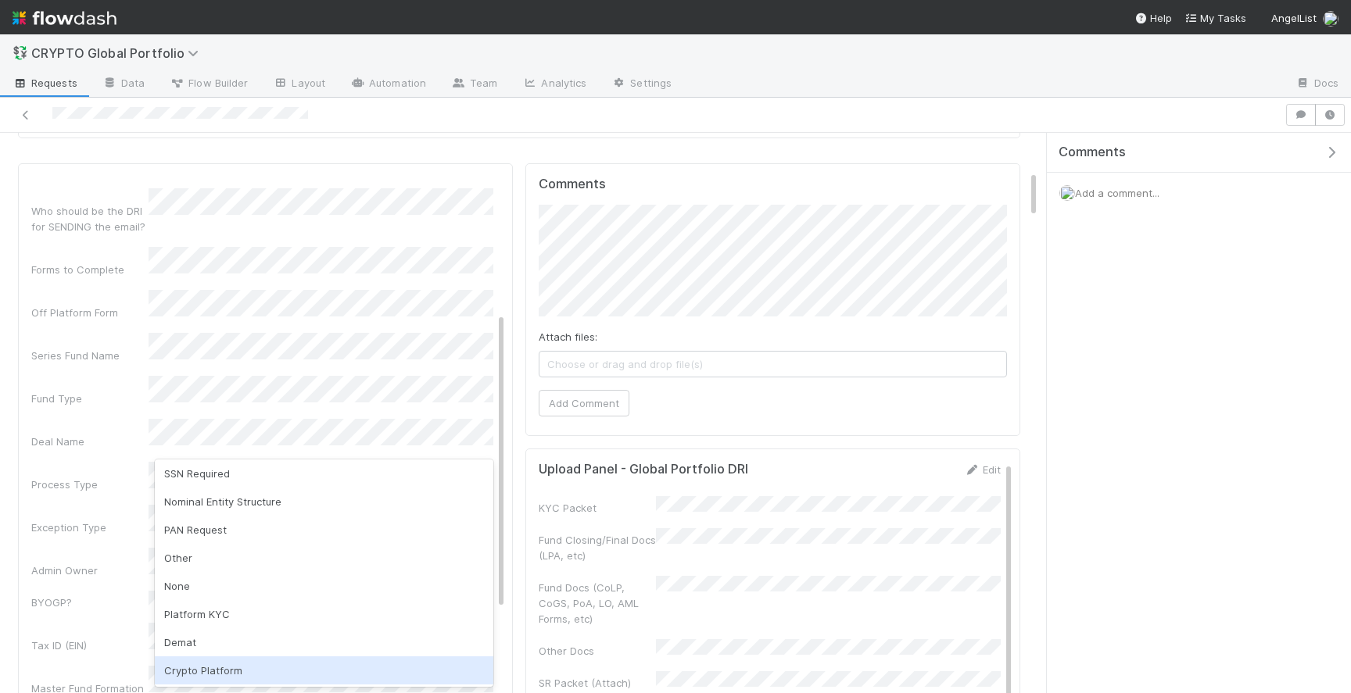
click at [238, 668] on div "Crypto Platform" at bounding box center [324, 671] width 338 height 28
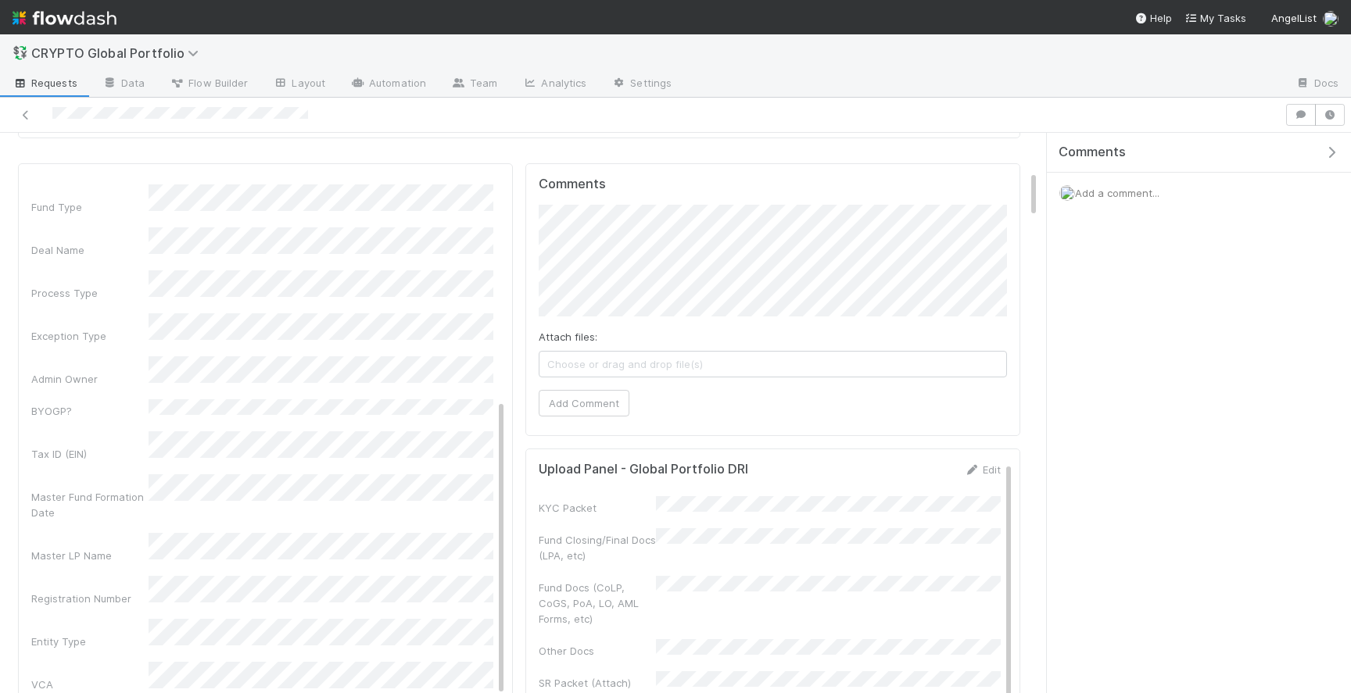
scroll to position [464, 0]
click at [103, 425] on div "Possible Duplicate task Primary Front Convo Link Additional Front Convo Links A…" at bounding box center [262, 389] width 462 height 1263
click at [202, 576] on div "LLC Fund" at bounding box center [324, 583] width 338 height 28
click at [121, 659] on div "VCA" at bounding box center [262, 674] width 462 height 30
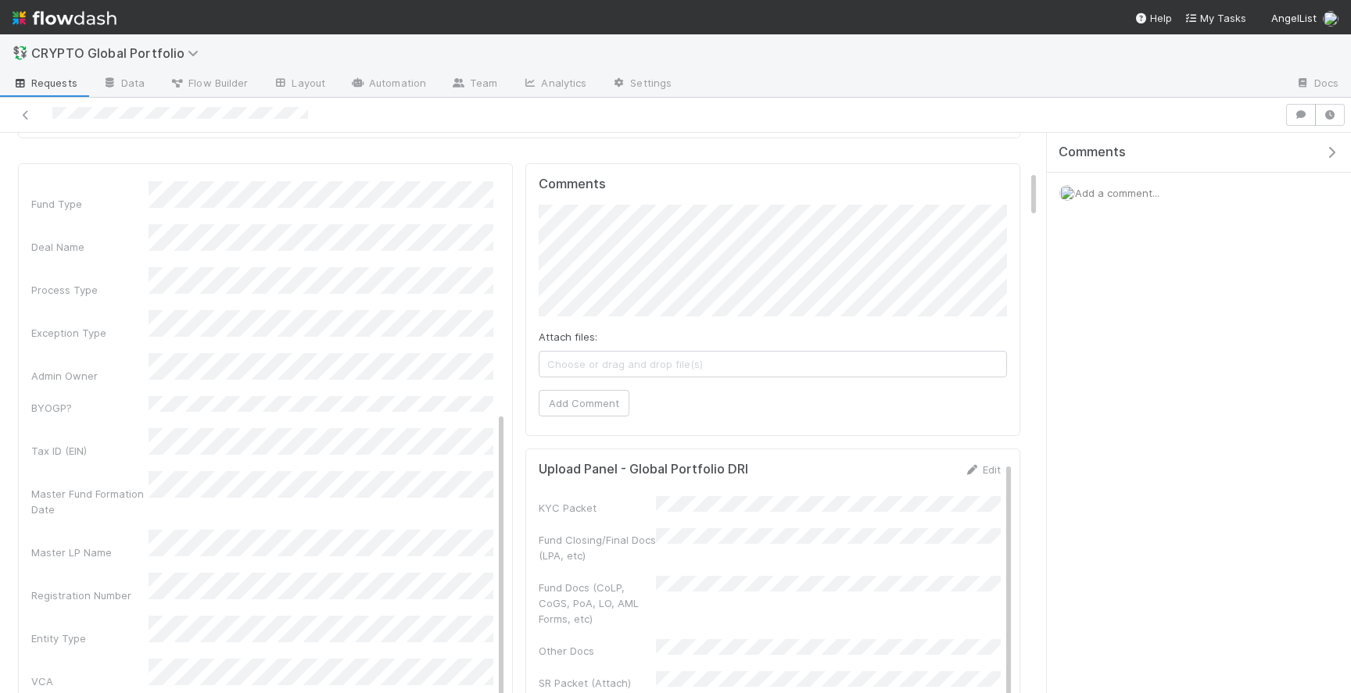
scroll to position [488, 0]
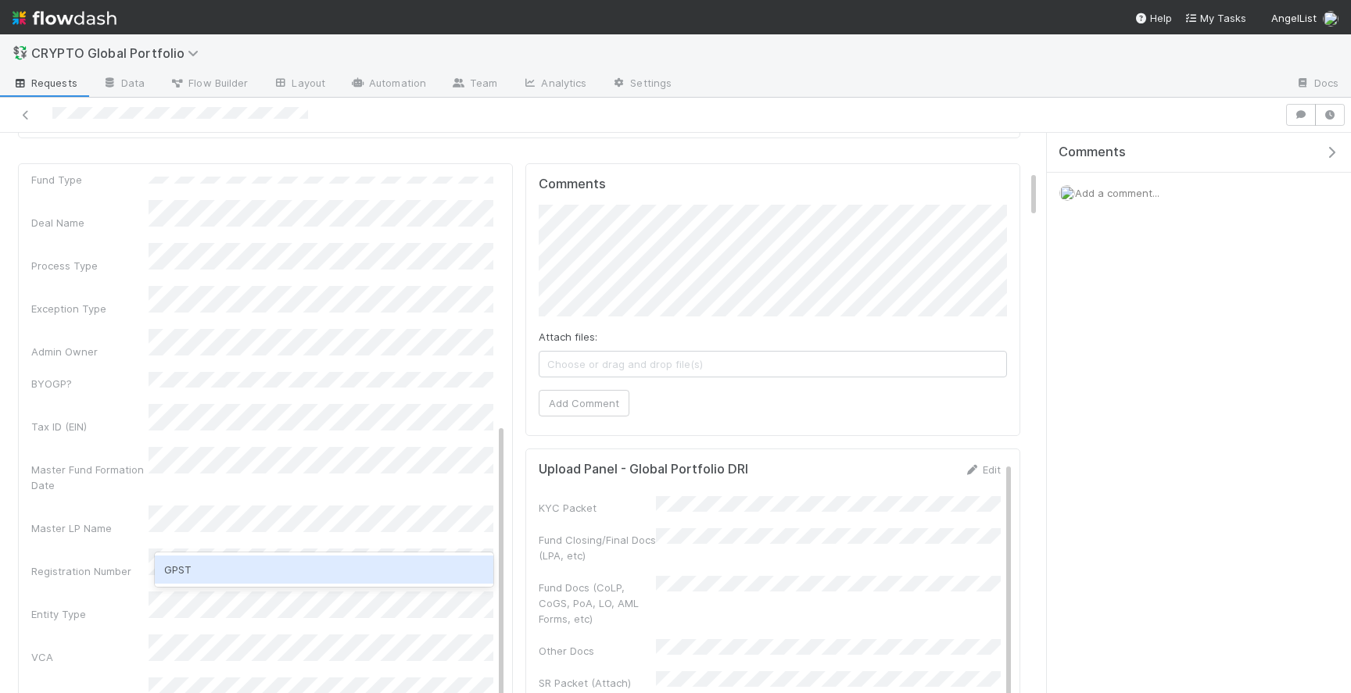
click at [223, 575] on div "GPST" at bounding box center [324, 570] width 338 height 28
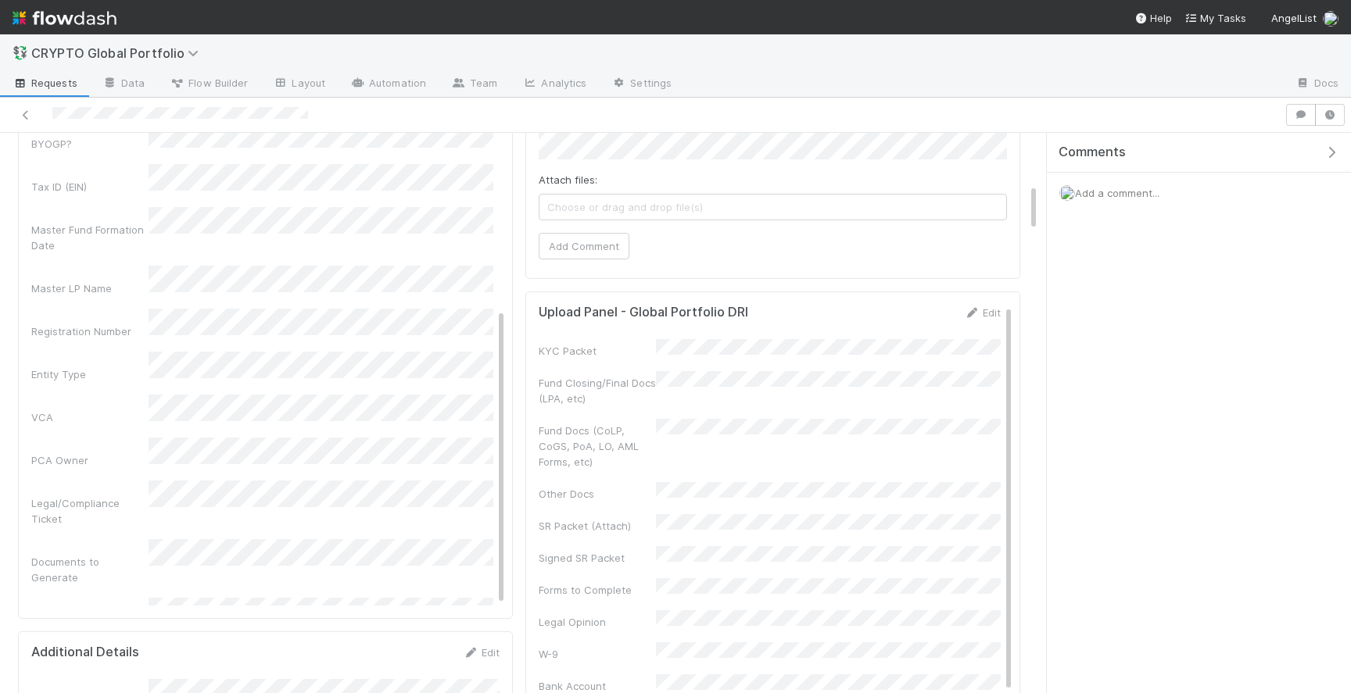
scroll to position [614, 0]
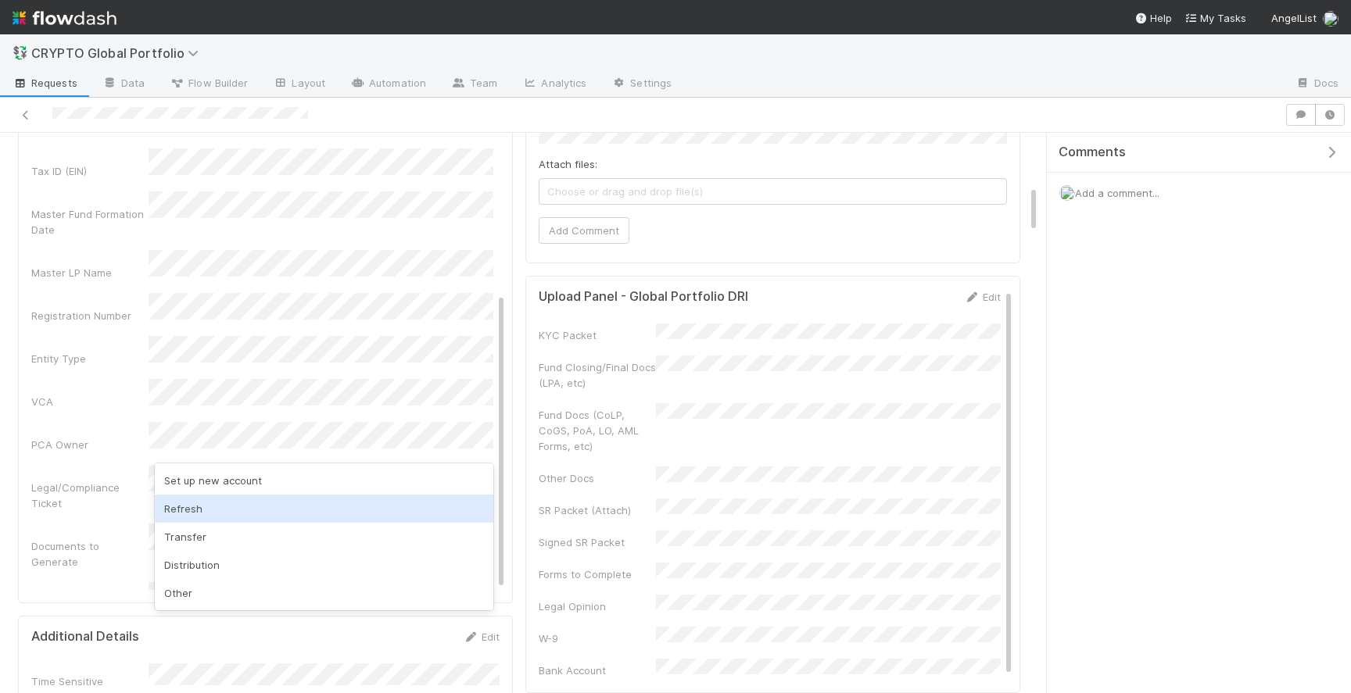
click at [226, 512] on div "Refresh" at bounding box center [324, 509] width 338 height 28
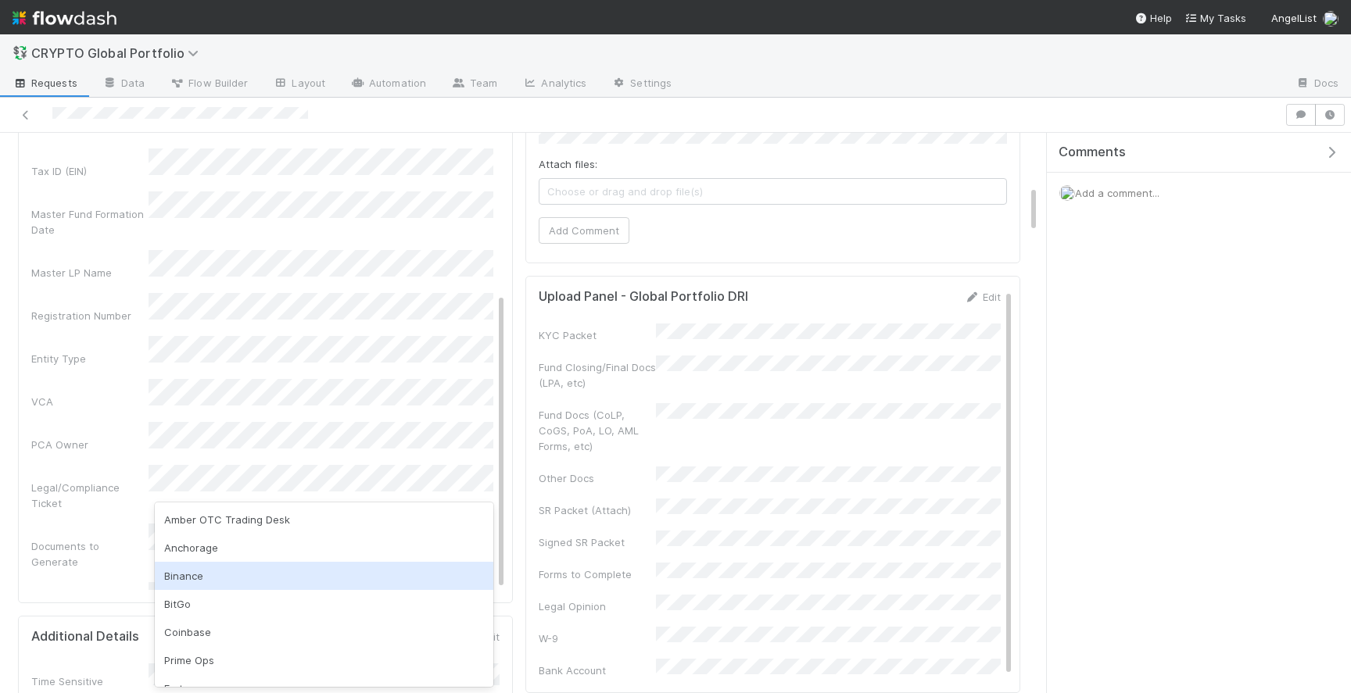
scroll to position [19, 0]
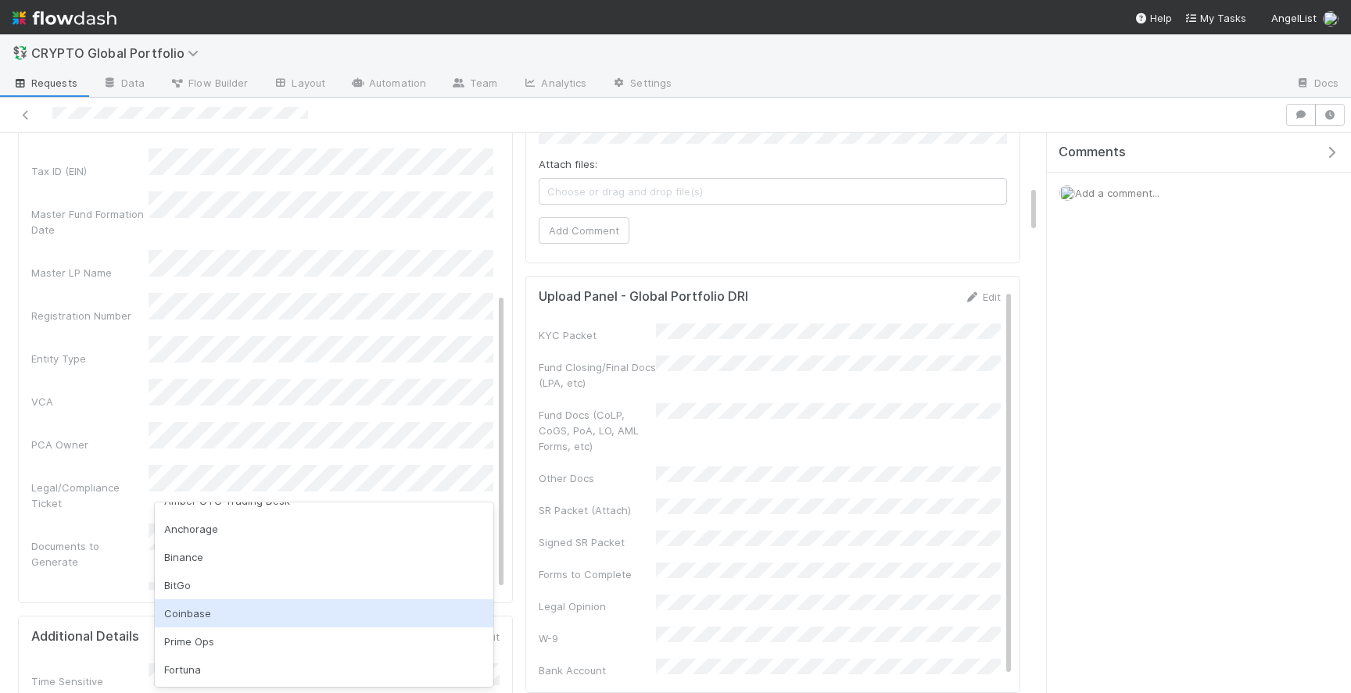
click at [224, 614] on div "Coinbase" at bounding box center [324, 614] width 338 height 28
click at [199, 609] on div "None" at bounding box center [324, 615] width 338 height 28
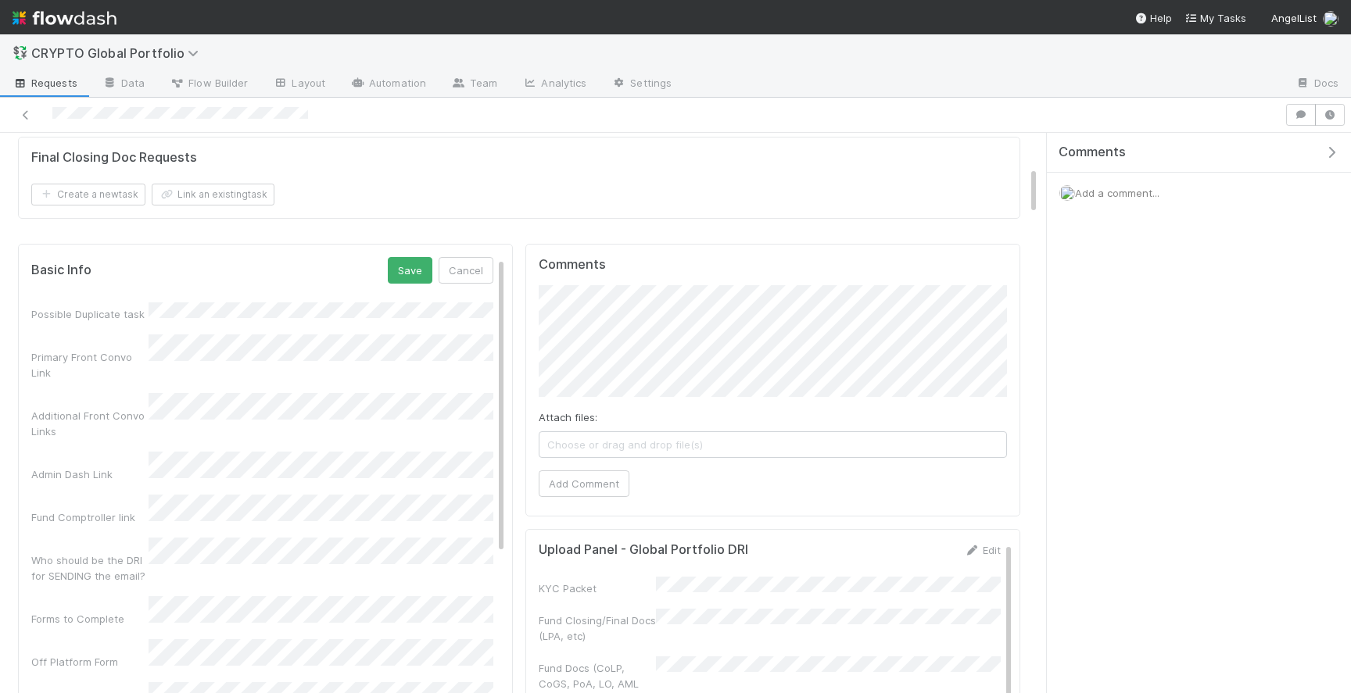
scroll to position [334, 0]
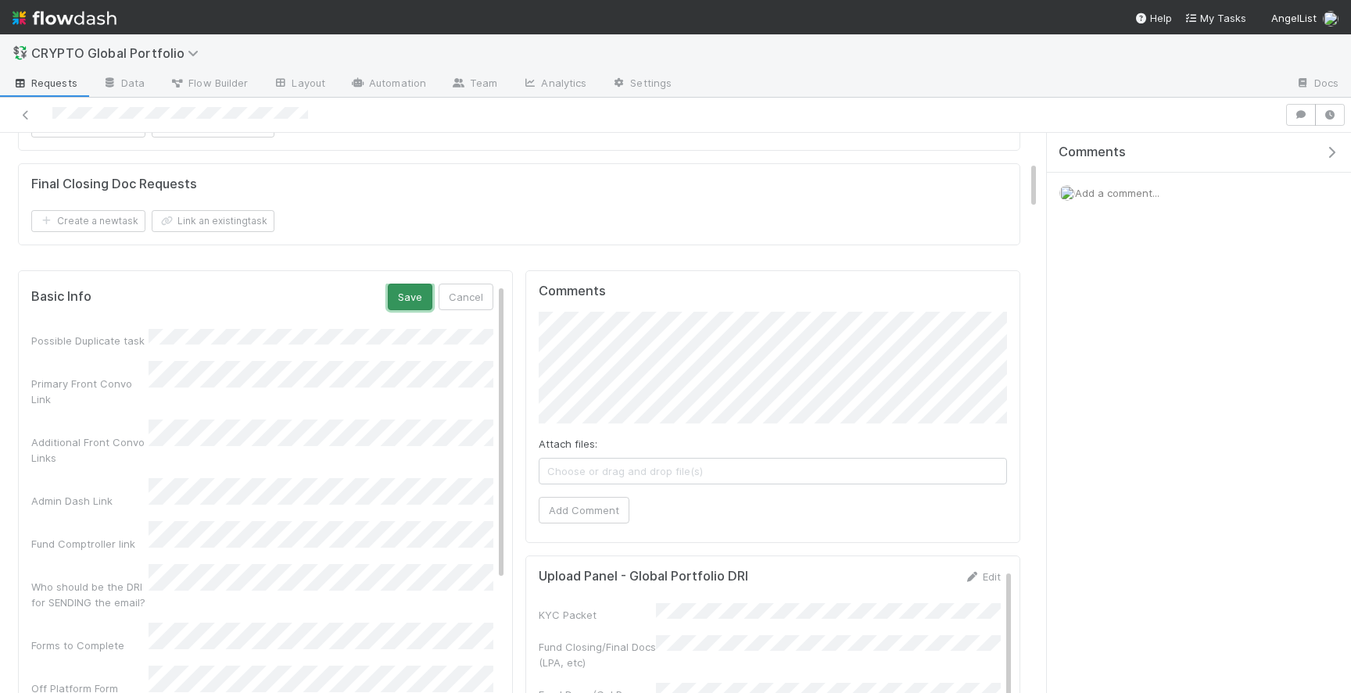
click at [405, 285] on button "Save" at bounding box center [410, 297] width 45 height 27
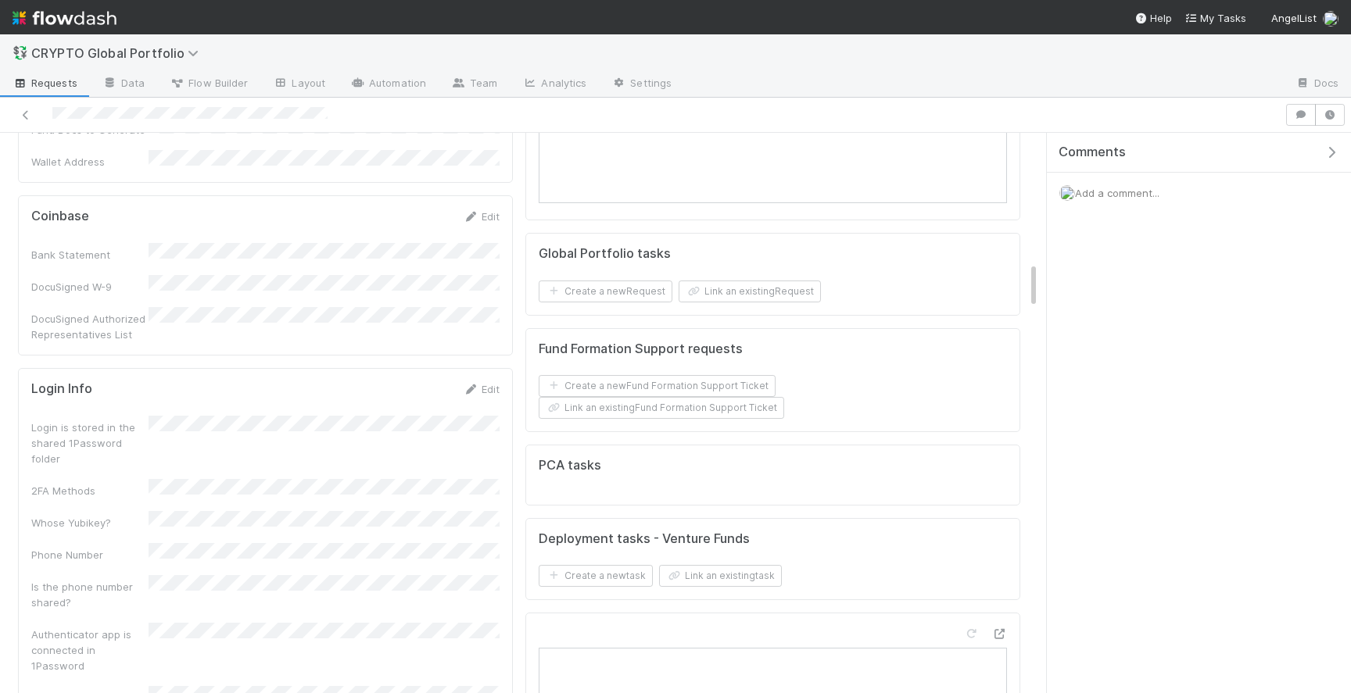
scroll to position [1549, 0]
click at [473, 383] on icon at bounding box center [471, 388] width 16 height 10
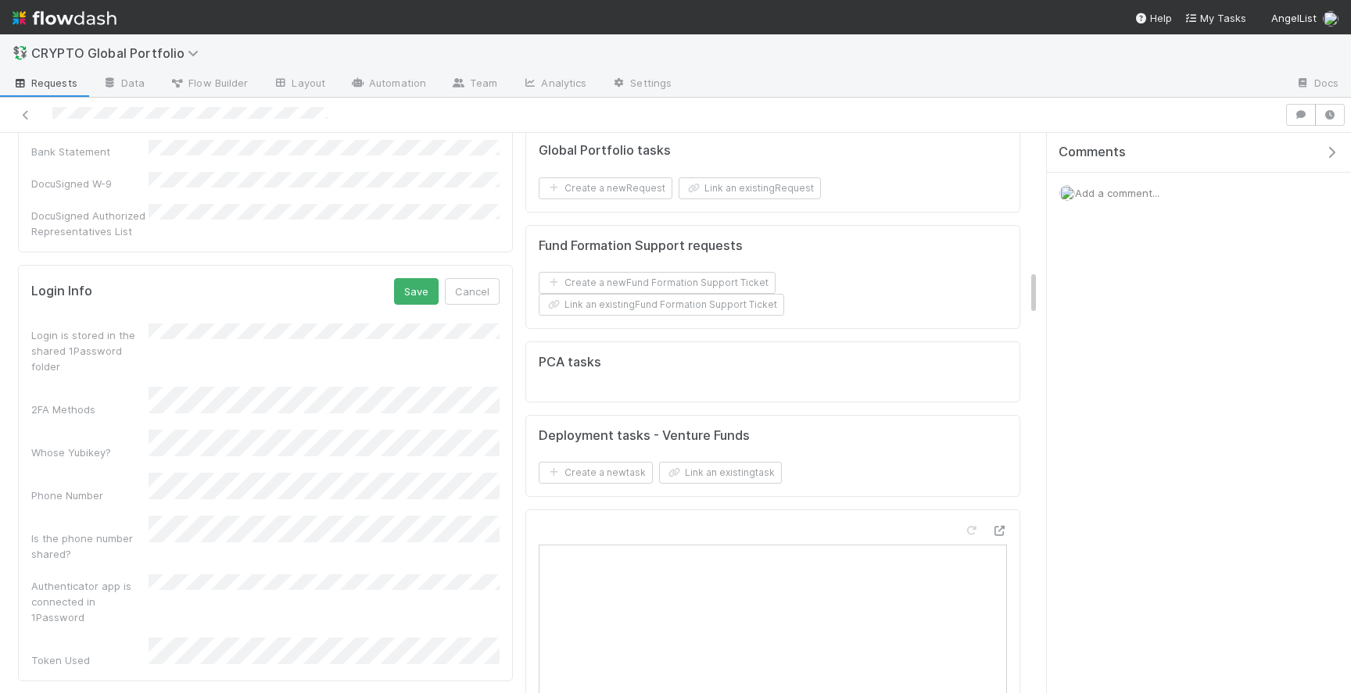
scroll to position [1652, 0]
click at [246, 411] on div "Authenticator App" at bounding box center [327, 418] width 345 height 28
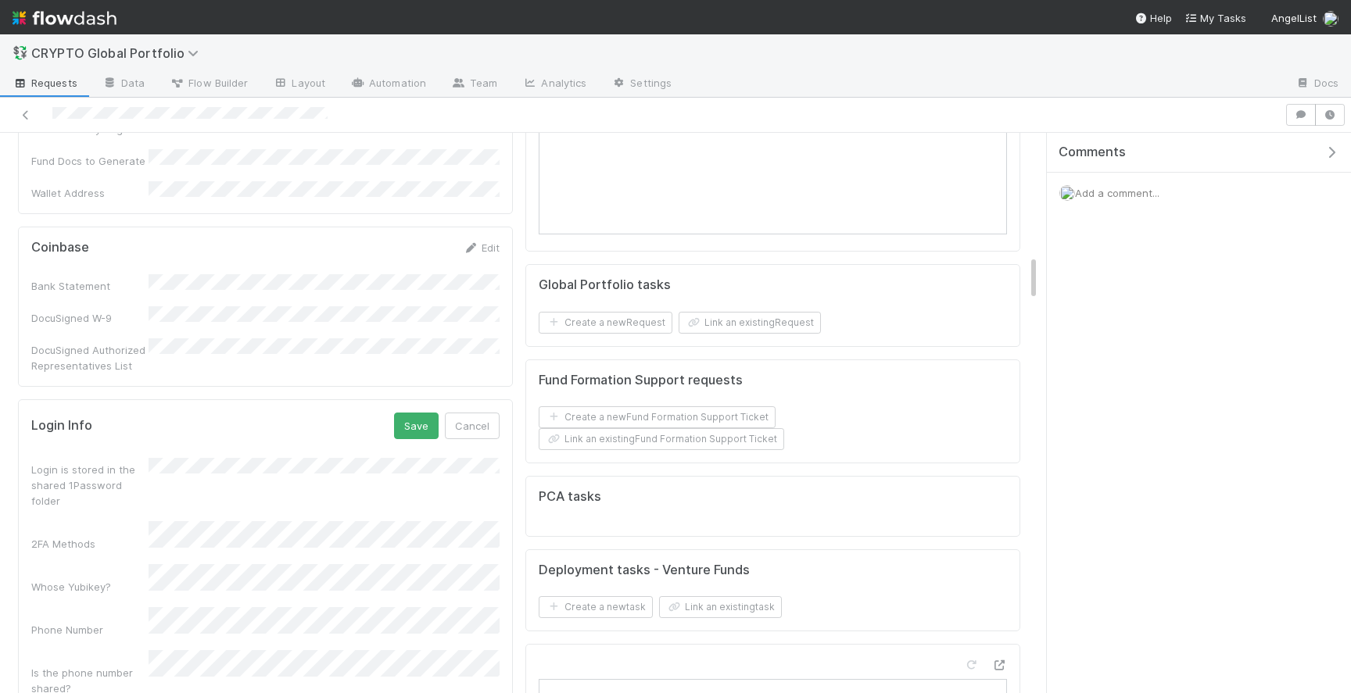
scroll to position [1473, 0]
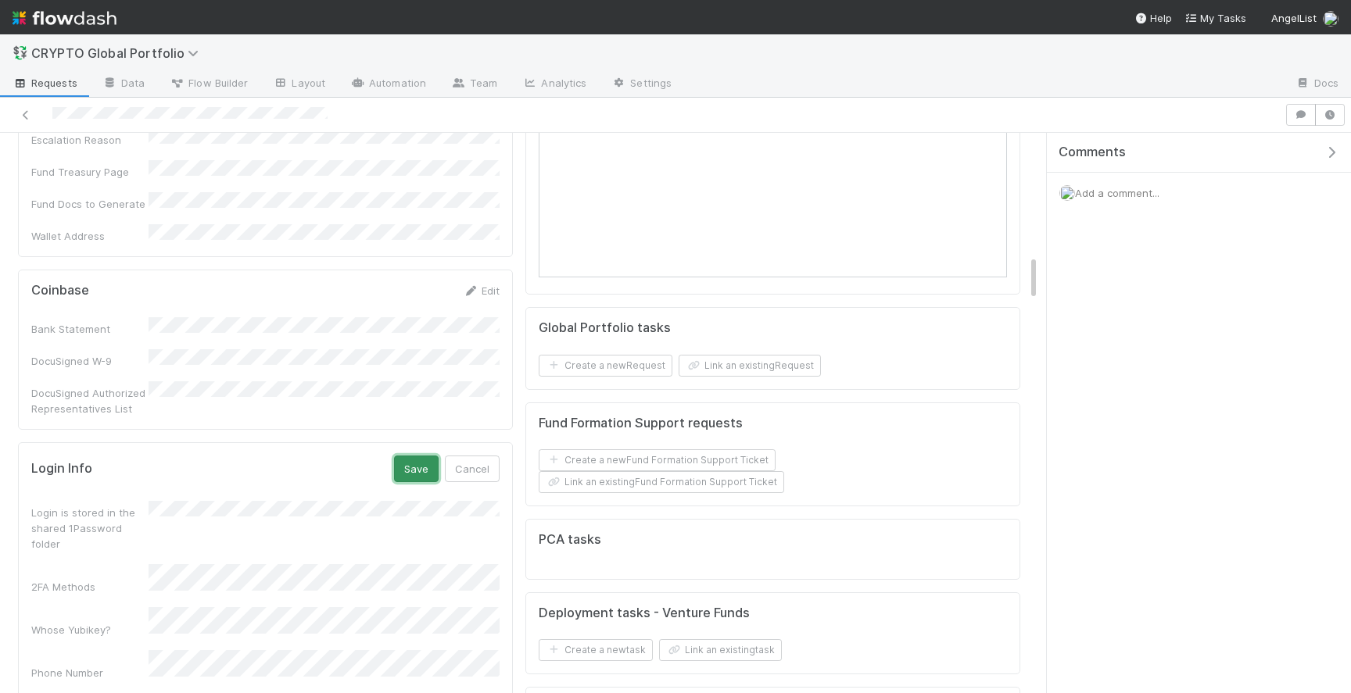
click at [404, 456] on button "Save" at bounding box center [416, 469] width 45 height 27
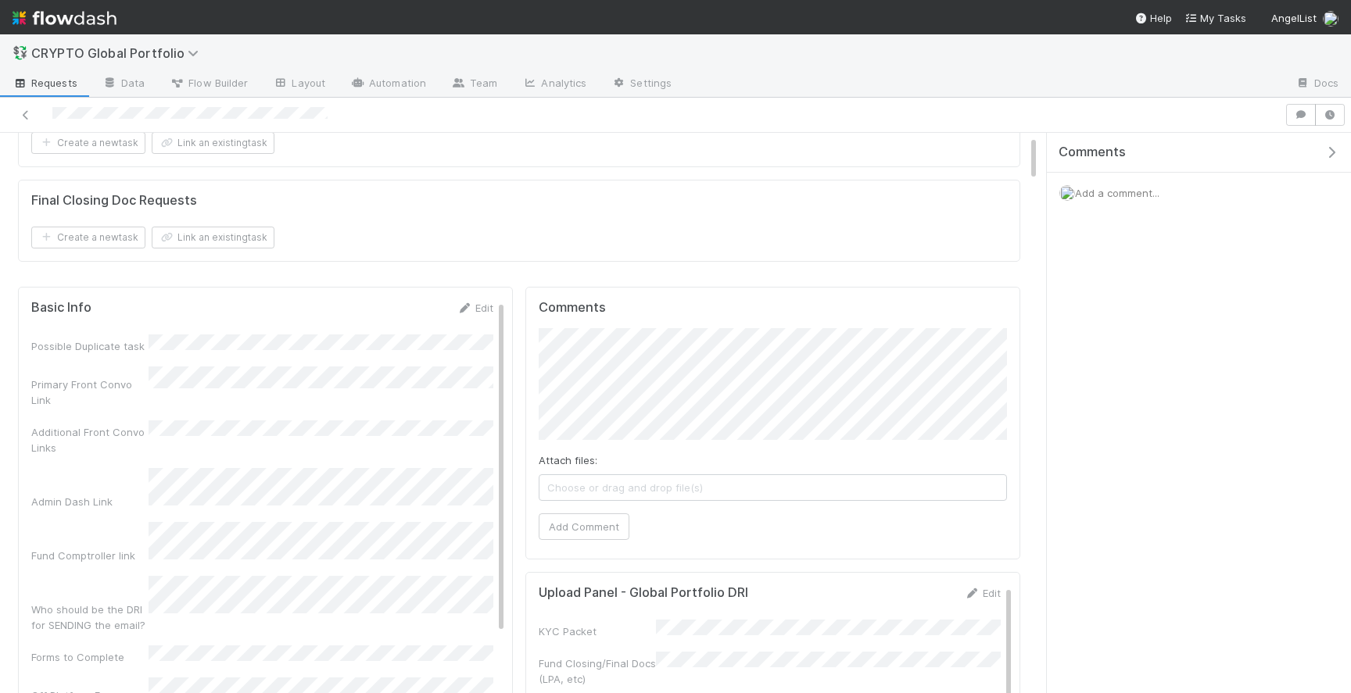
scroll to position [0, 0]
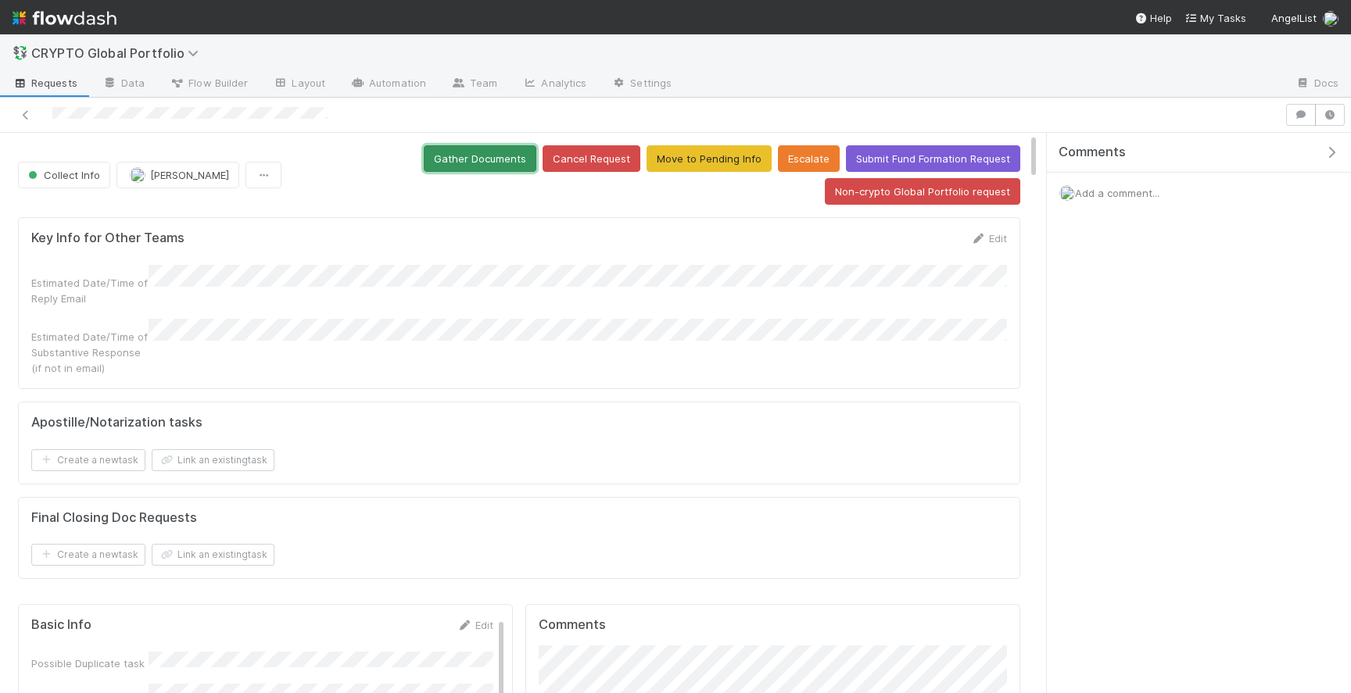
click at [494, 152] on button "Gather Documents" at bounding box center [480, 158] width 113 height 27
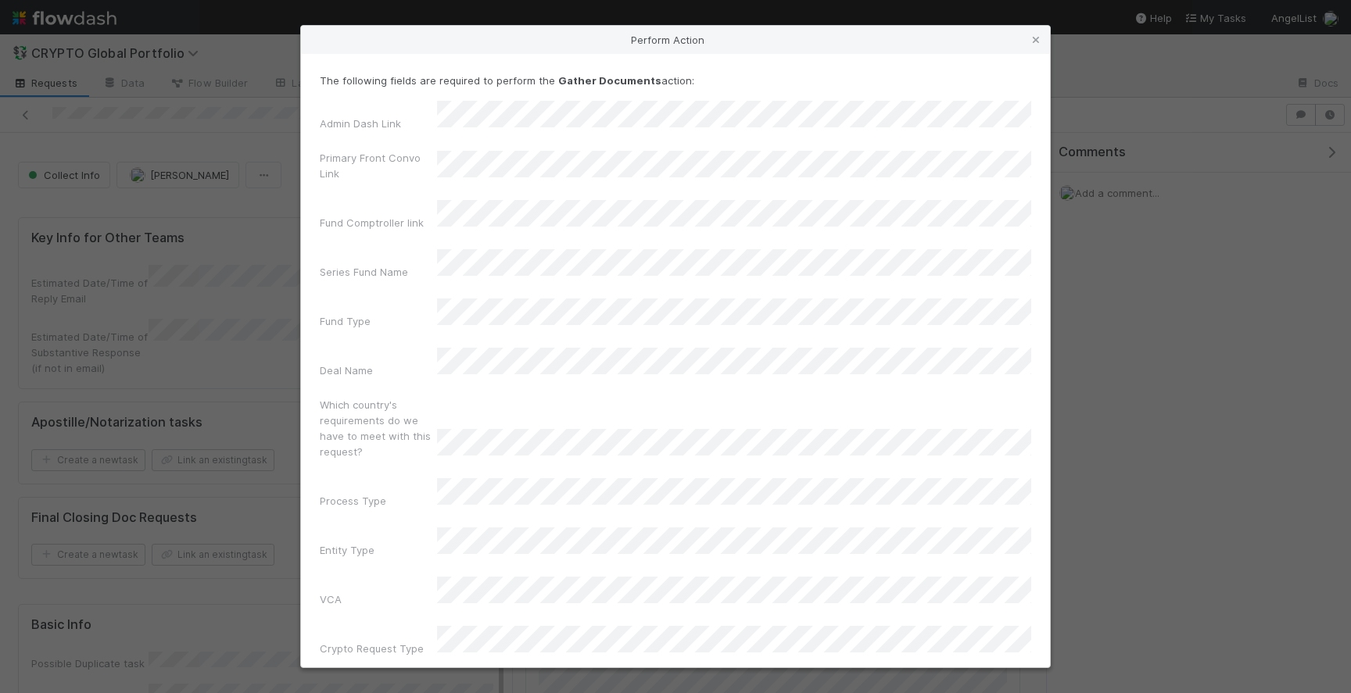
scroll to position [55, 0]
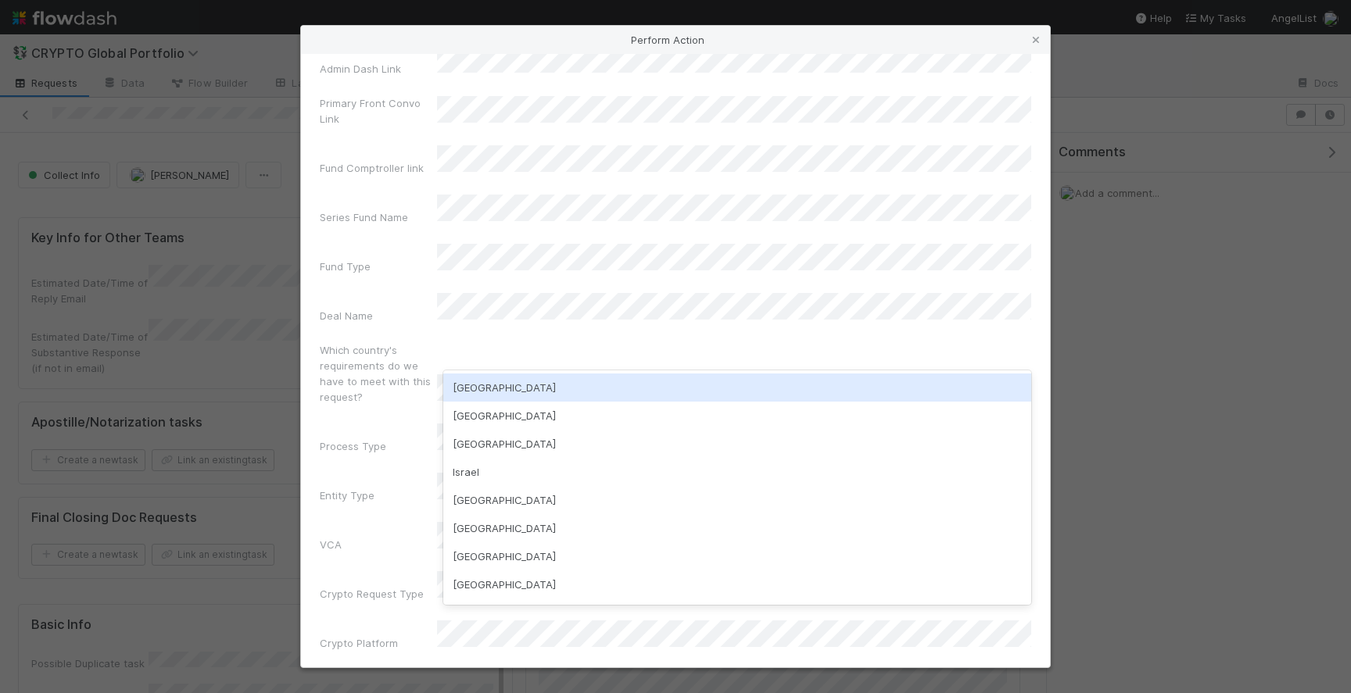
click at [564, 385] on div "USA" at bounding box center [737, 388] width 588 height 28
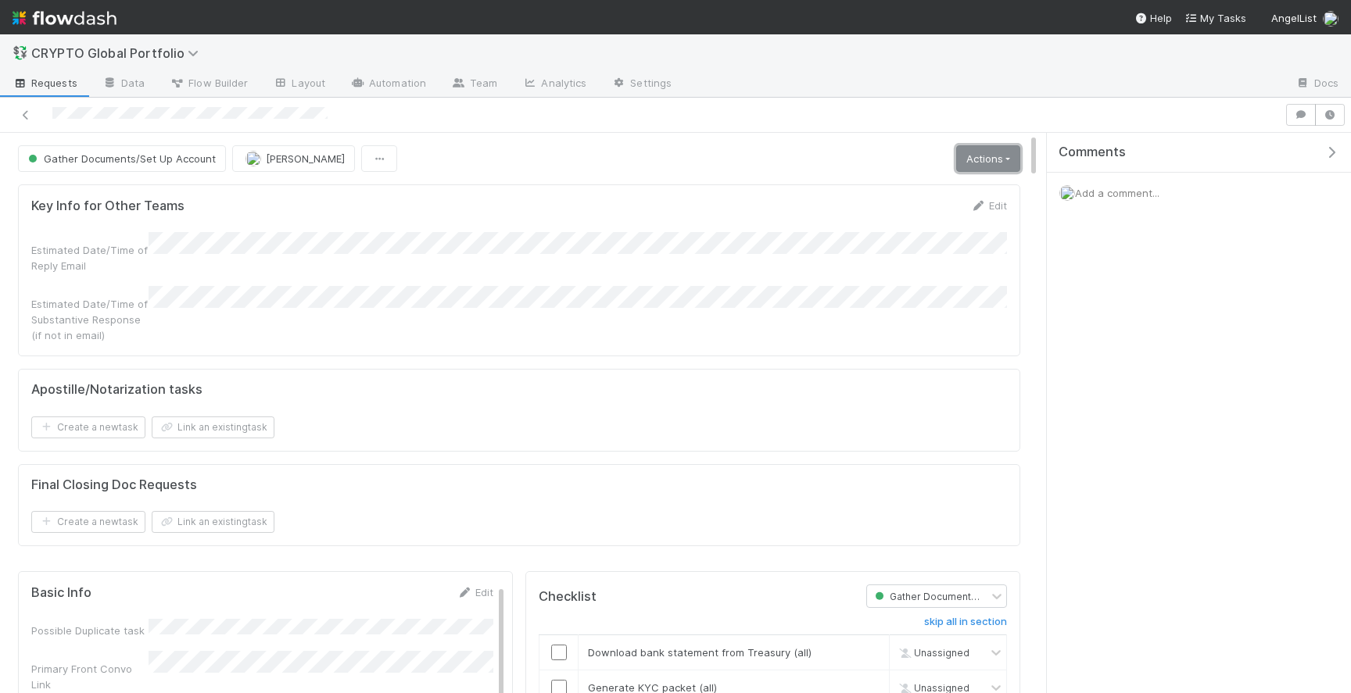
click at [990, 160] on link "Actions" at bounding box center [988, 158] width 64 height 27
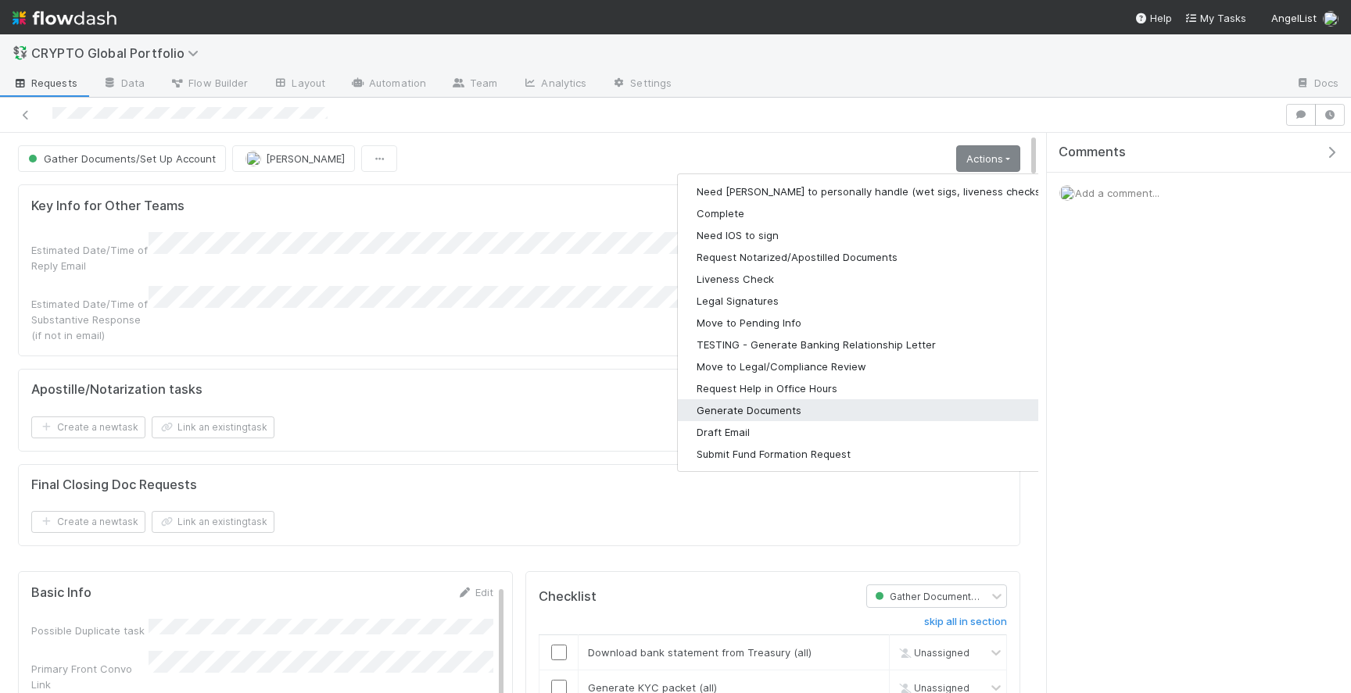
click at [782, 413] on button "Generate Documents" at bounding box center [881, 410] width 406 height 22
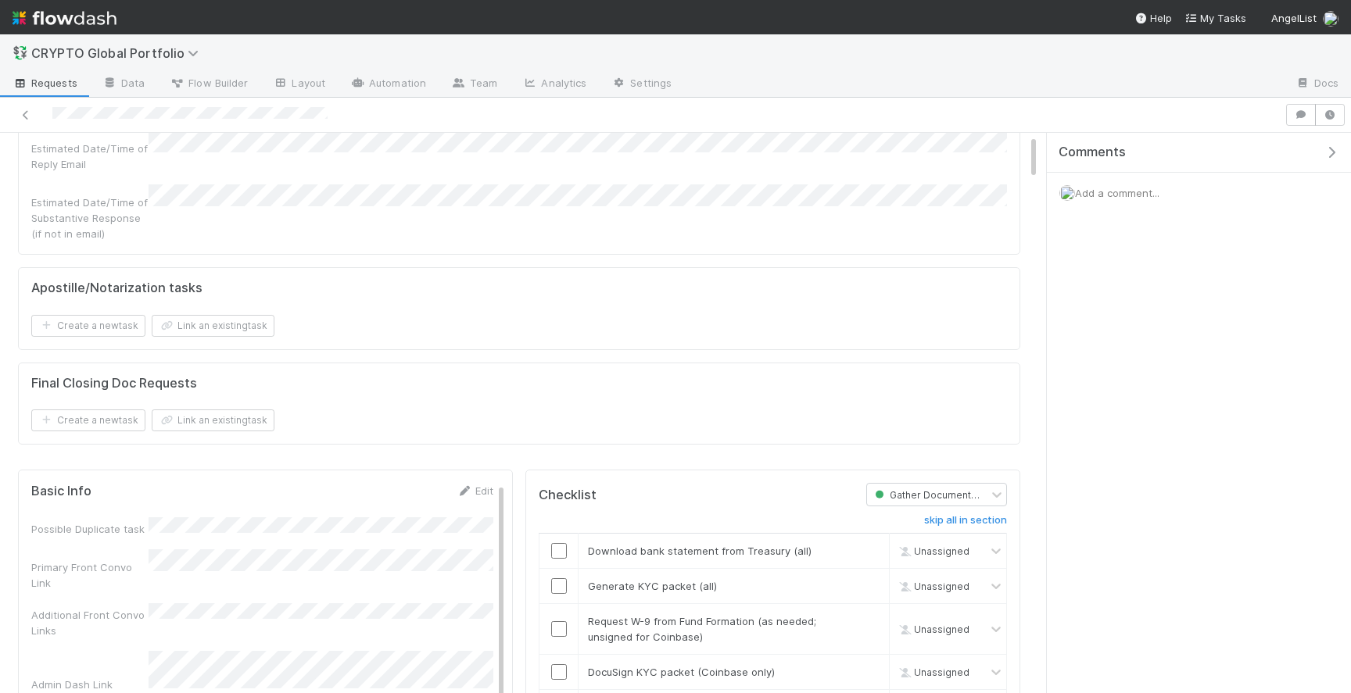
scroll to position [0, 0]
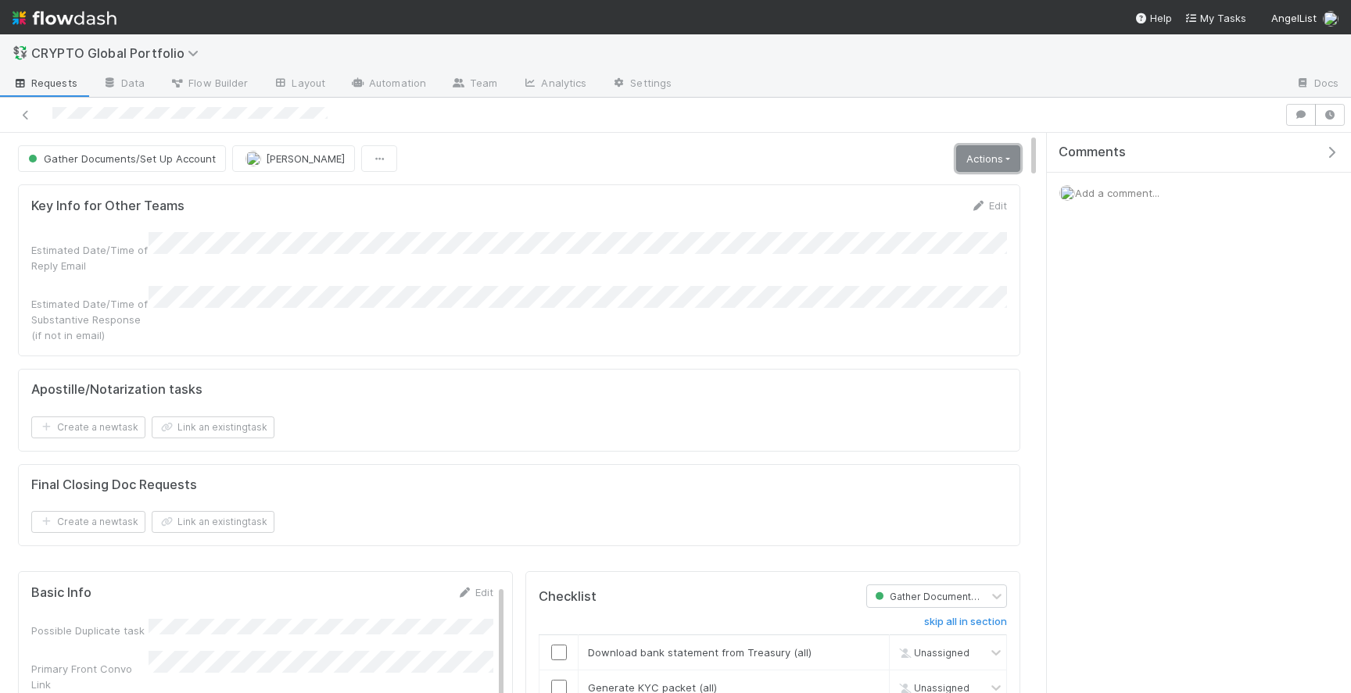
click at [971, 156] on link "Actions" at bounding box center [988, 158] width 64 height 27
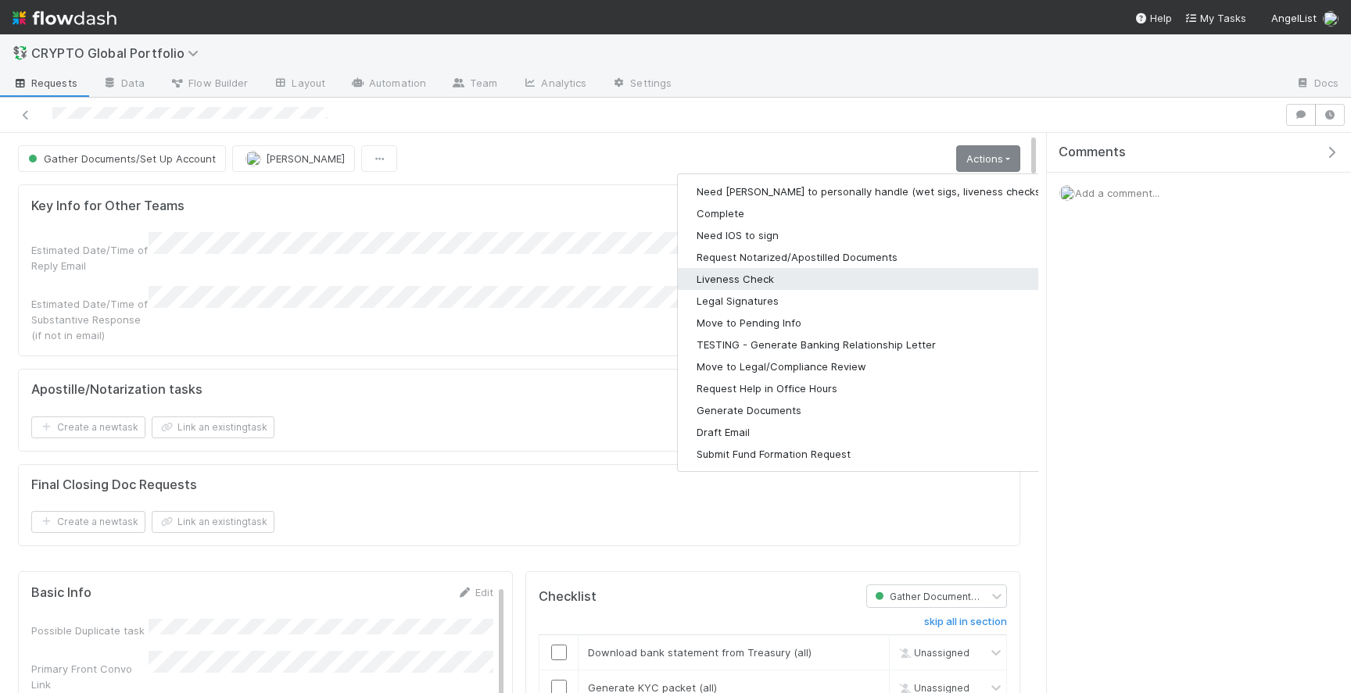
click at [793, 274] on button "Liveness Check" at bounding box center [881, 279] width 406 height 22
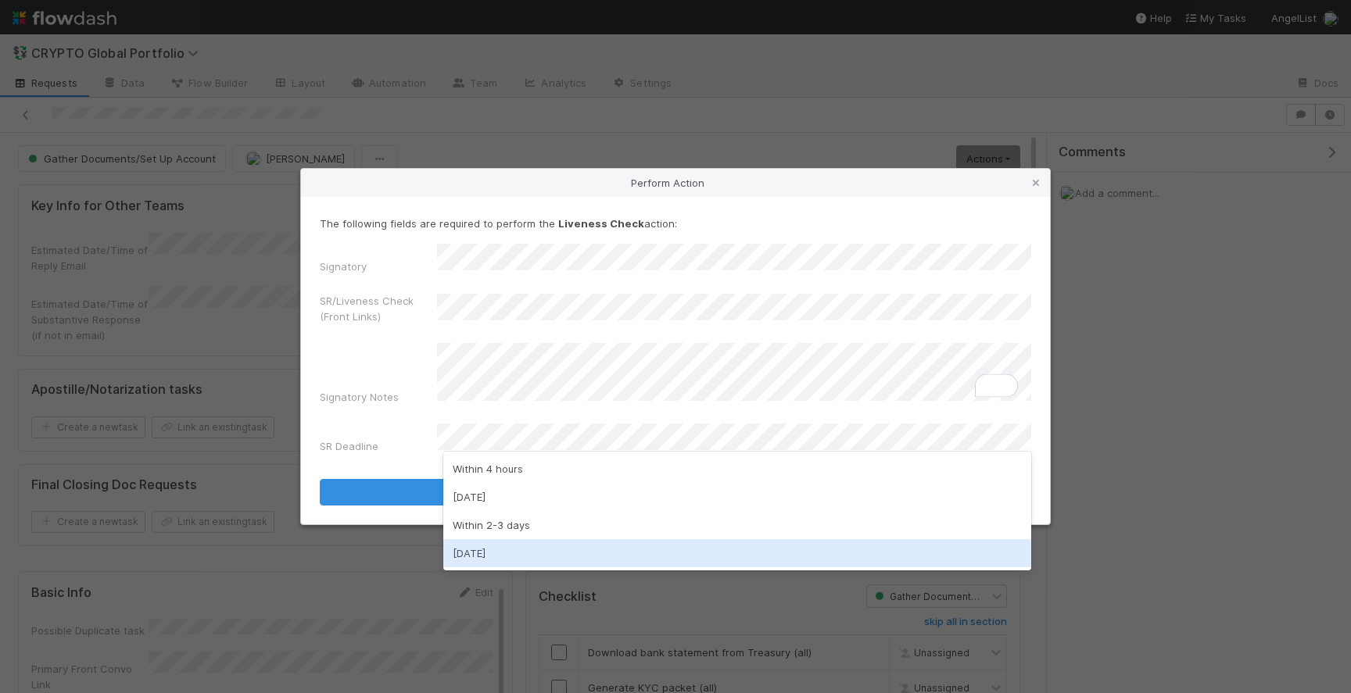
click at [519, 551] on div "Within 1 week" at bounding box center [737, 553] width 588 height 28
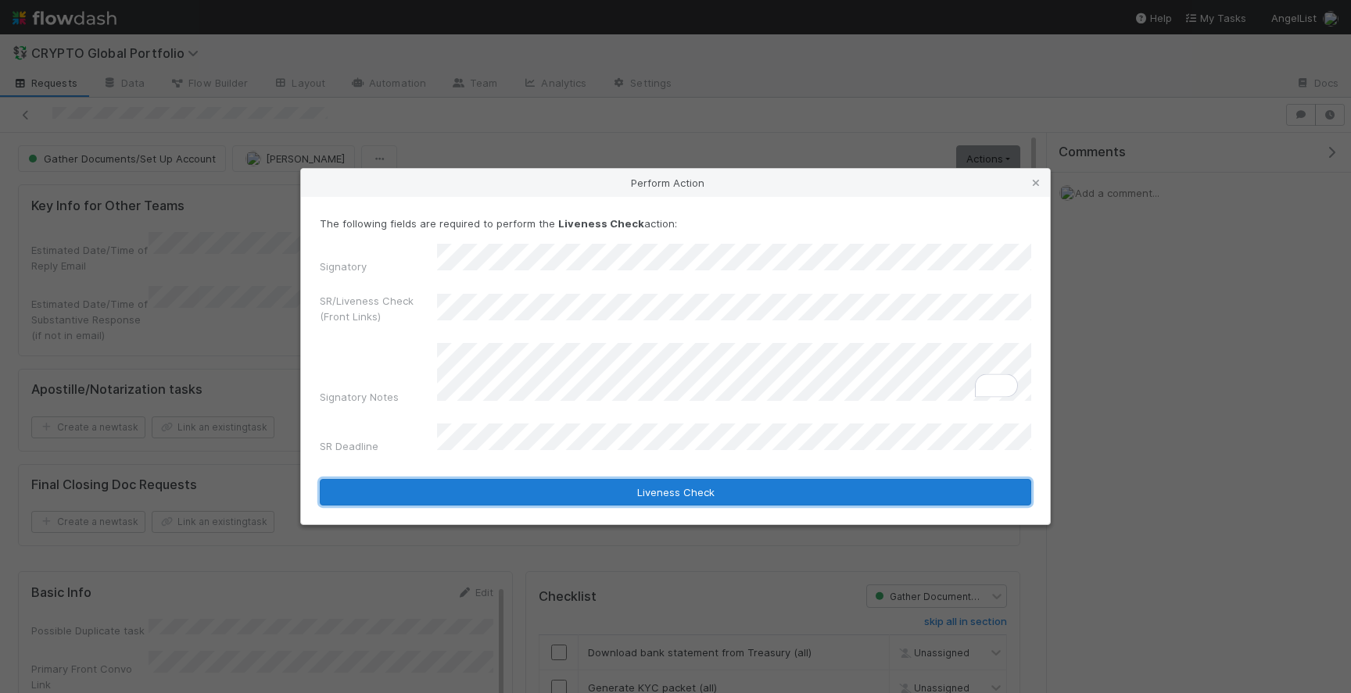
click at [608, 479] on button "Liveness Check" at bounding box center [675, 492] width 711 height 27
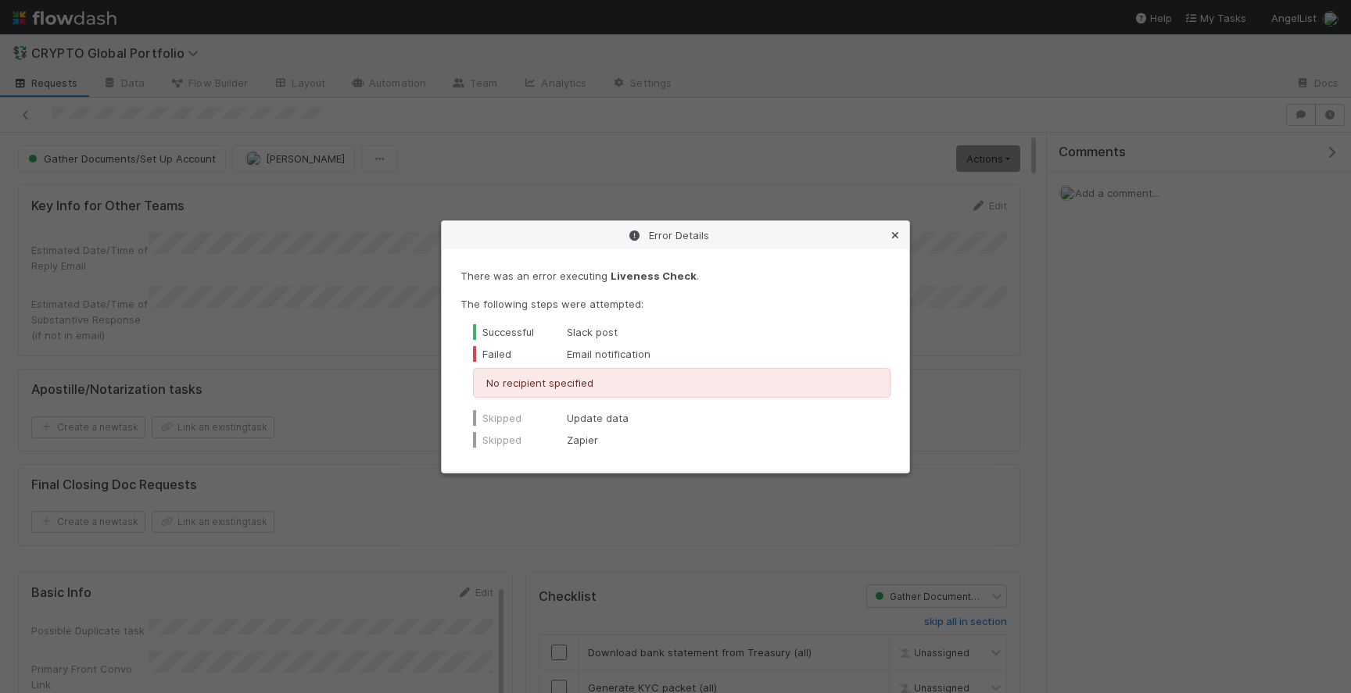
click at [893, 231] on icon at bounding box center [895, 236] width 16 height 10
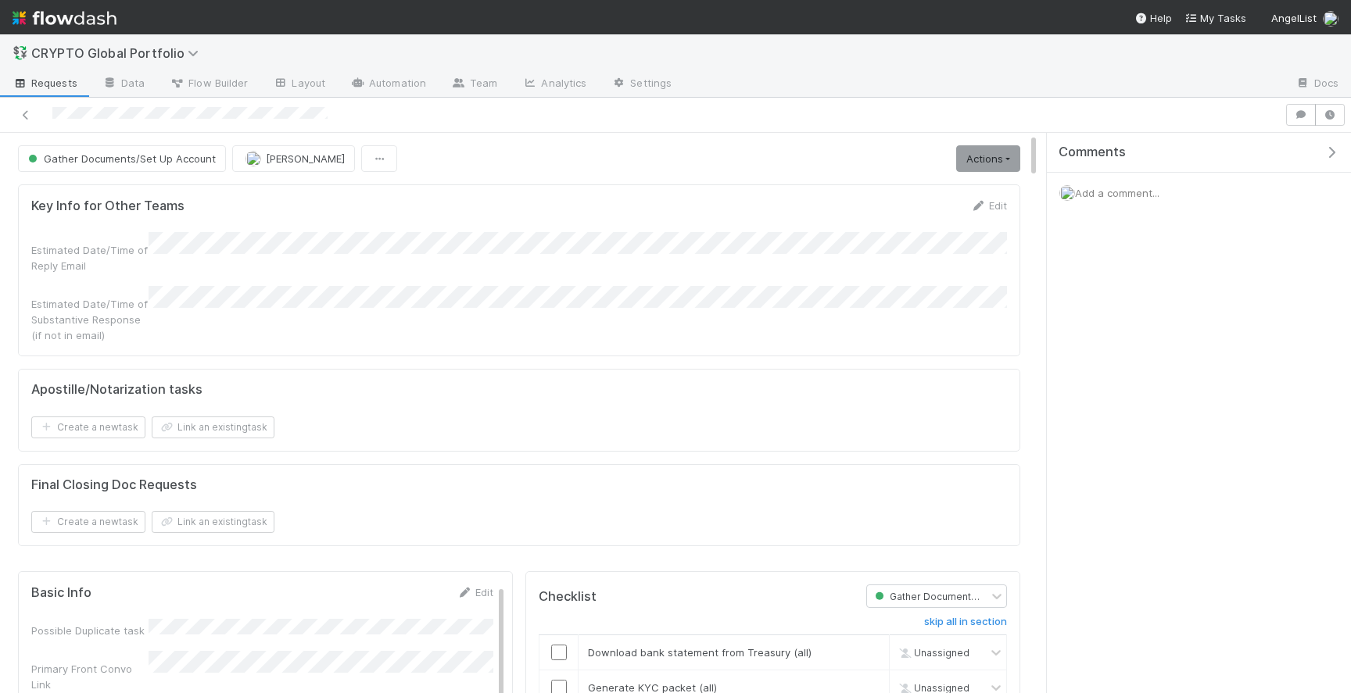
click at [187, 157] on span "Gather Documents/Set Up Account" at bounding box center [120, 158] width 191 height 13
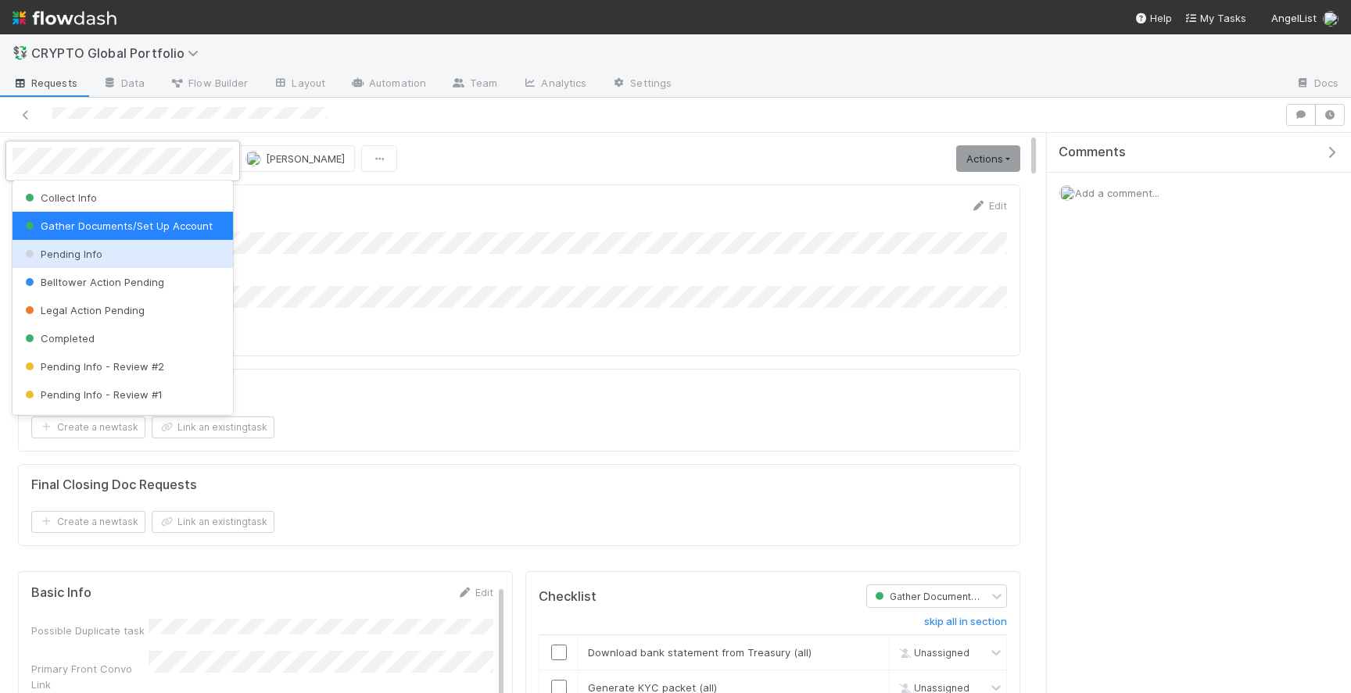
click at [150, 253] on div "Pending Info" at bounding box center [123, 254] width 220 height 28
